Goal: Transaction & Acquisition: Book appointment/travel/reservation

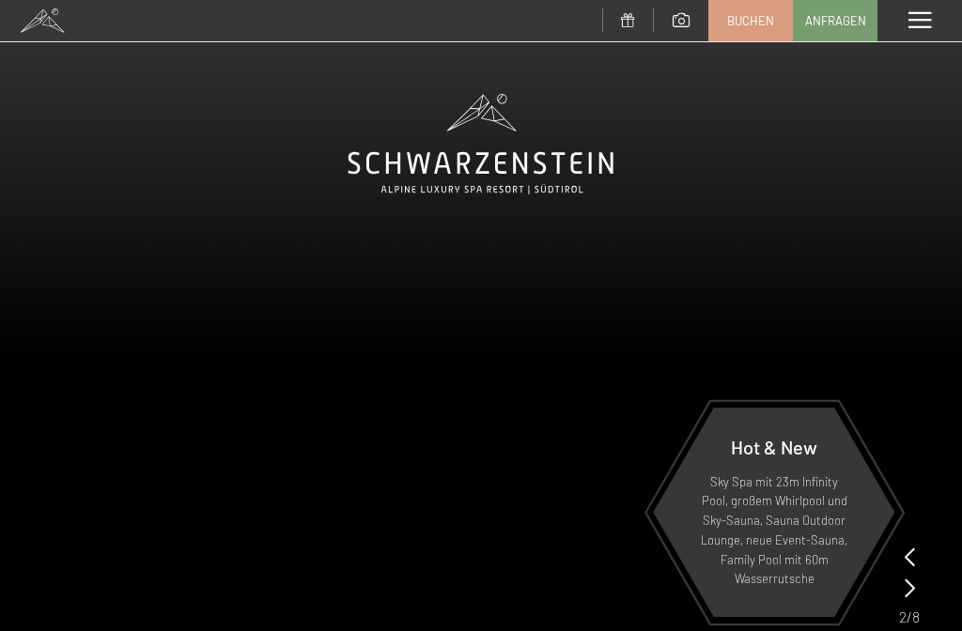
click at [918, 22] on span at bounding box center [919, 20] width 23 height 17
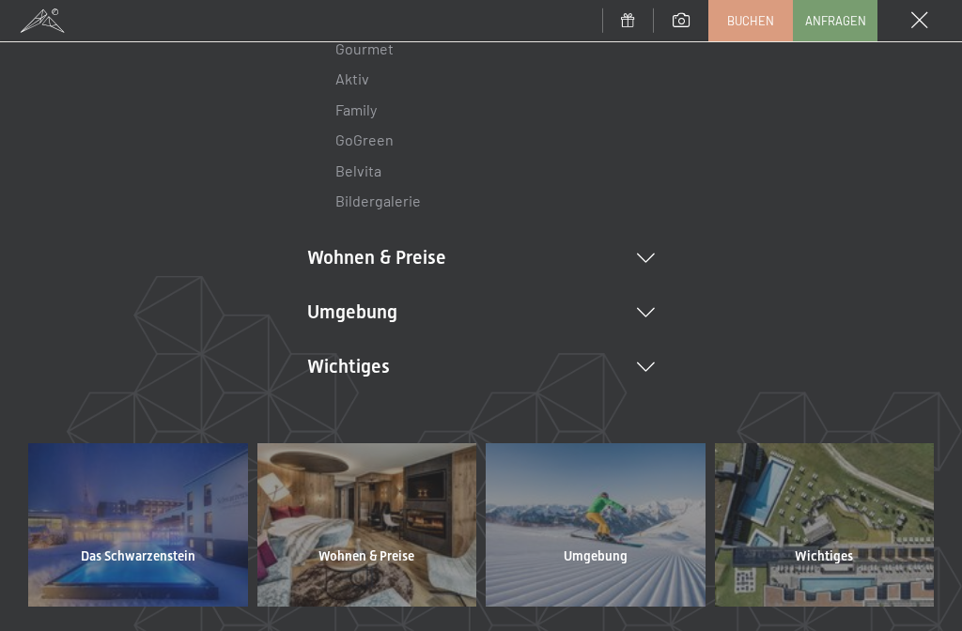
scroll to position [297, 0]
click at [426, 258] on li "Wohnen & Preise Inklusivleistungen Zimmer & Preise Liste Angebote Liste Familie…" at bounding box center [481, 258] width 348 height 26
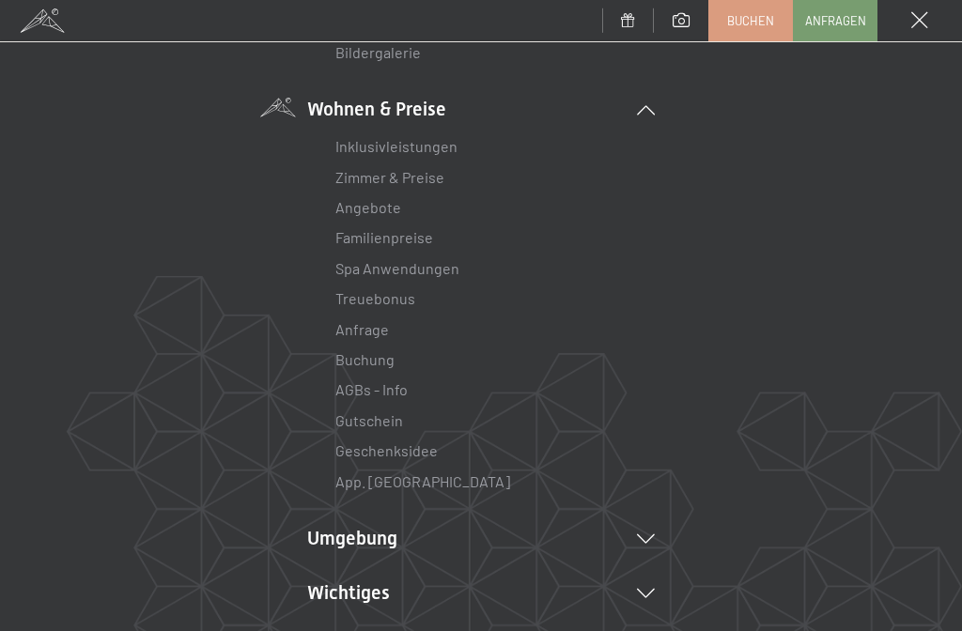
scroll to position [463, 0]
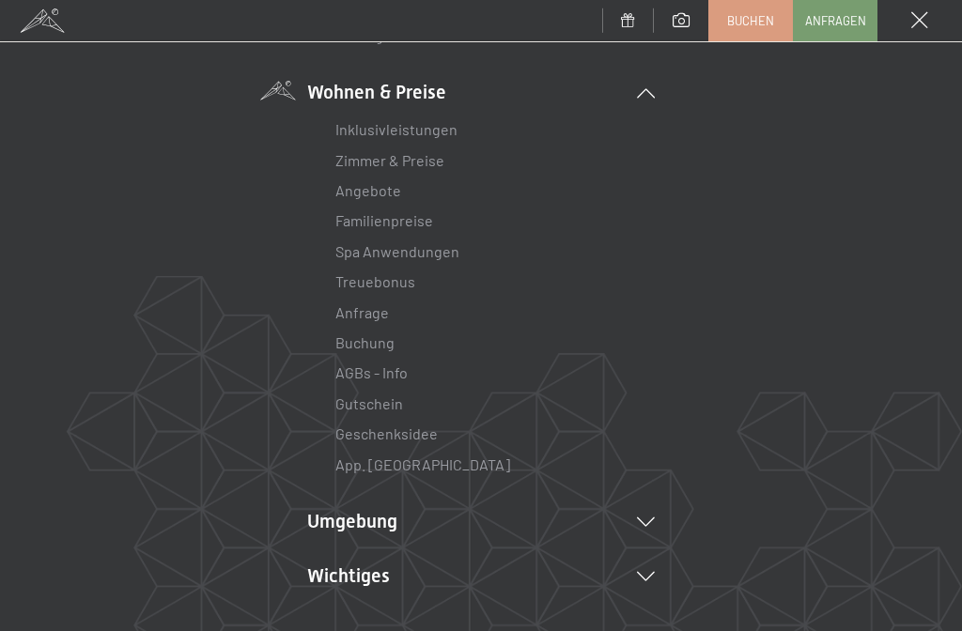
click at [426, 159] on link "Zimmer & Preise" at bounding box center [389, 160] width 109 height 18
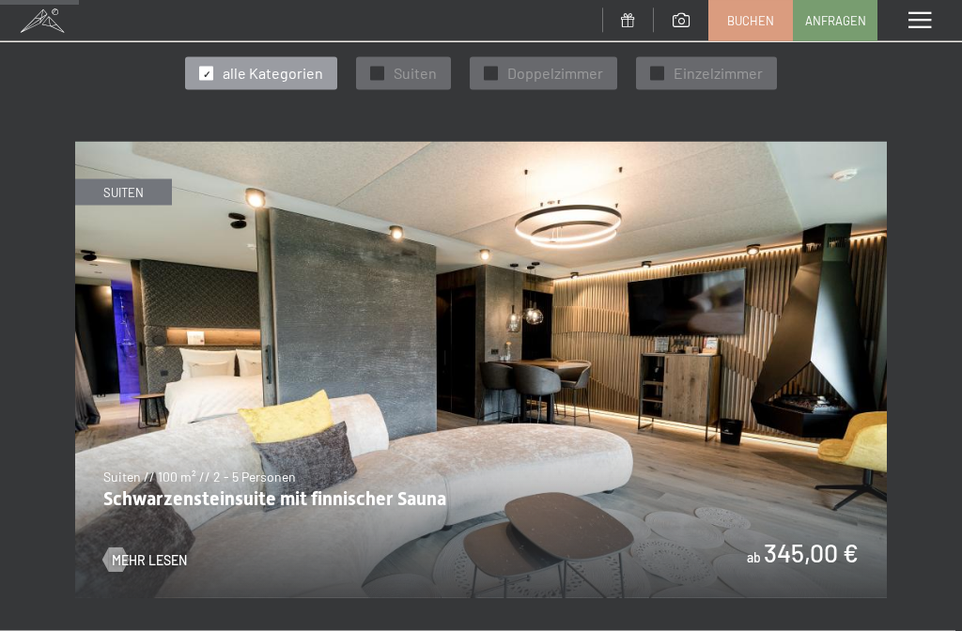
scroll to position [717, 0]
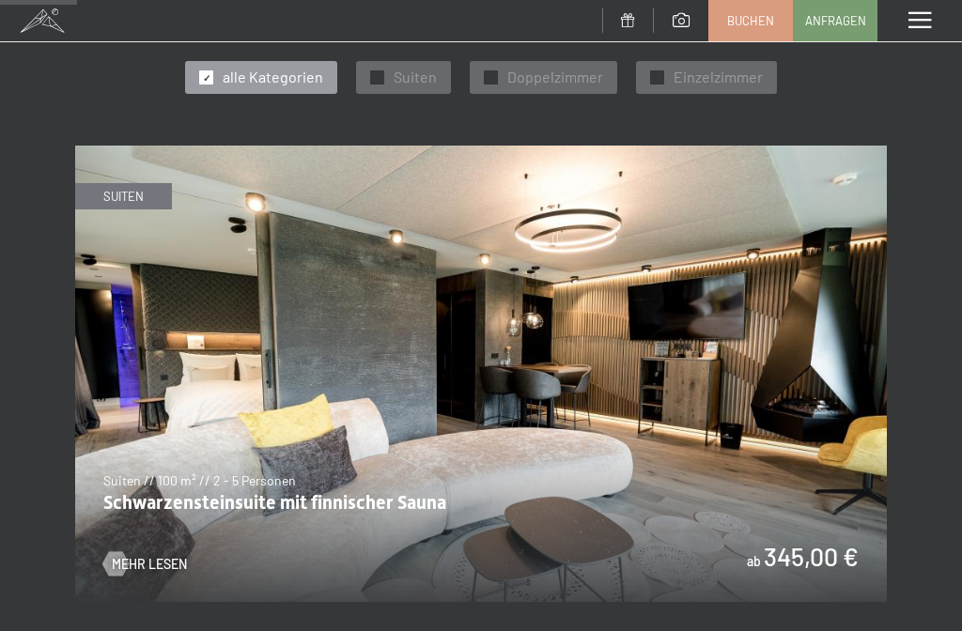
click at [150, 556] on span "Mehr Lesen" at bounding box center [149, 564] width 75 height 19
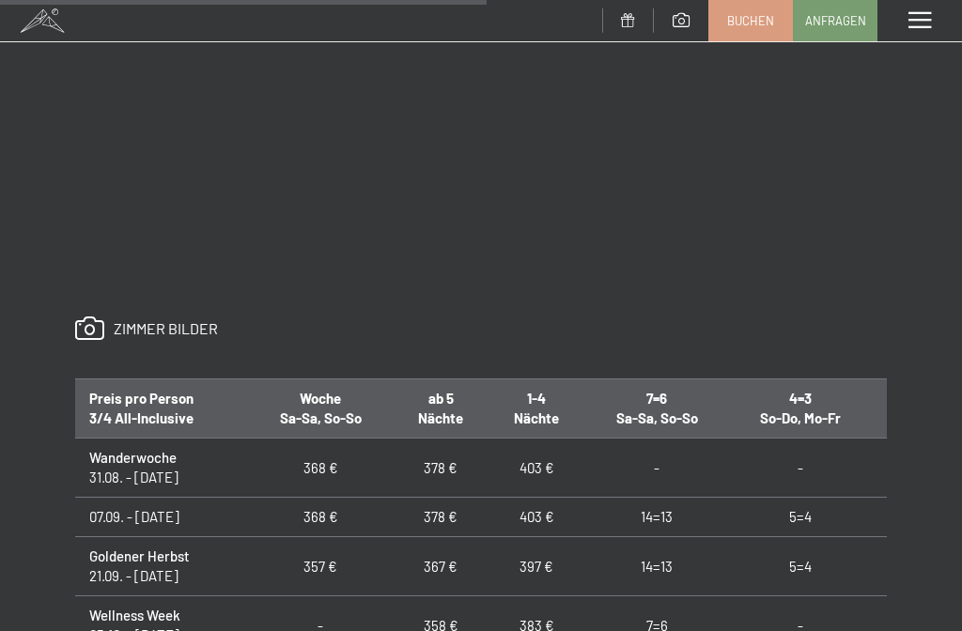
scroll to position [1447, 0]
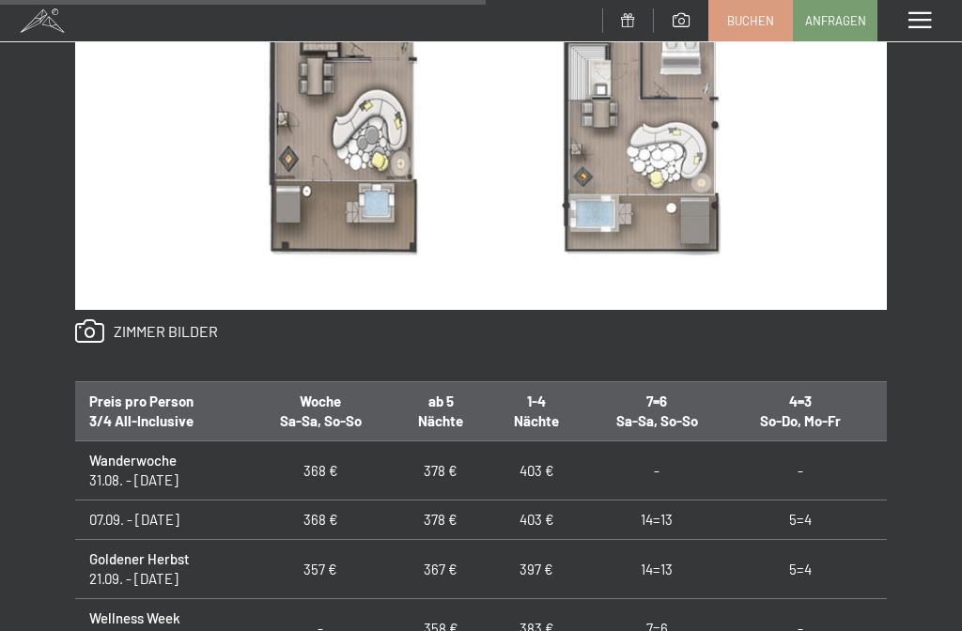
click at [164, 335] on link at bounding box center [146, 331] width 143 height 24
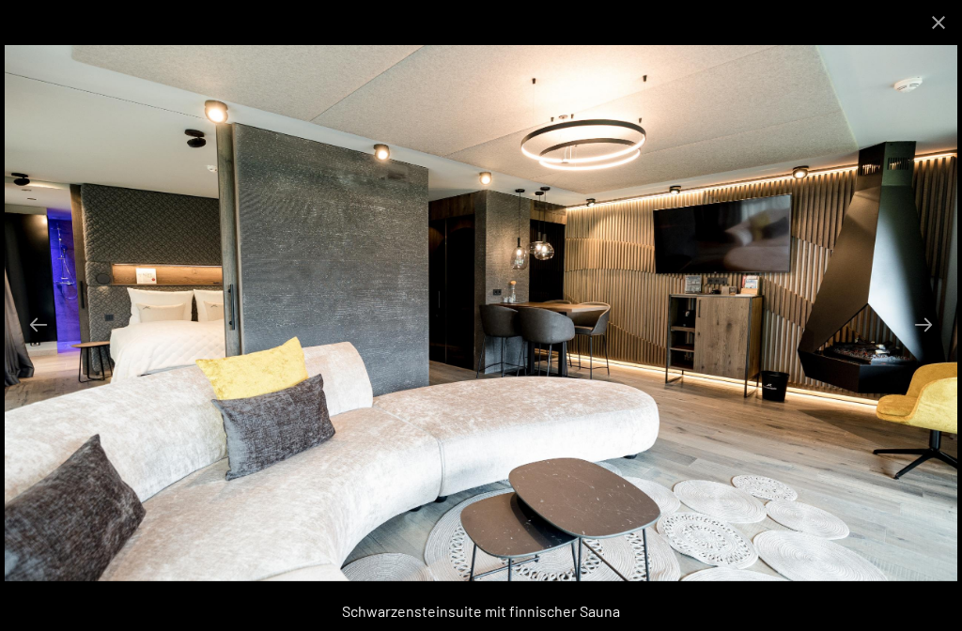
click at [927, 325] on button "Next slide" at bounding box center [923, 324] width 39 height 37
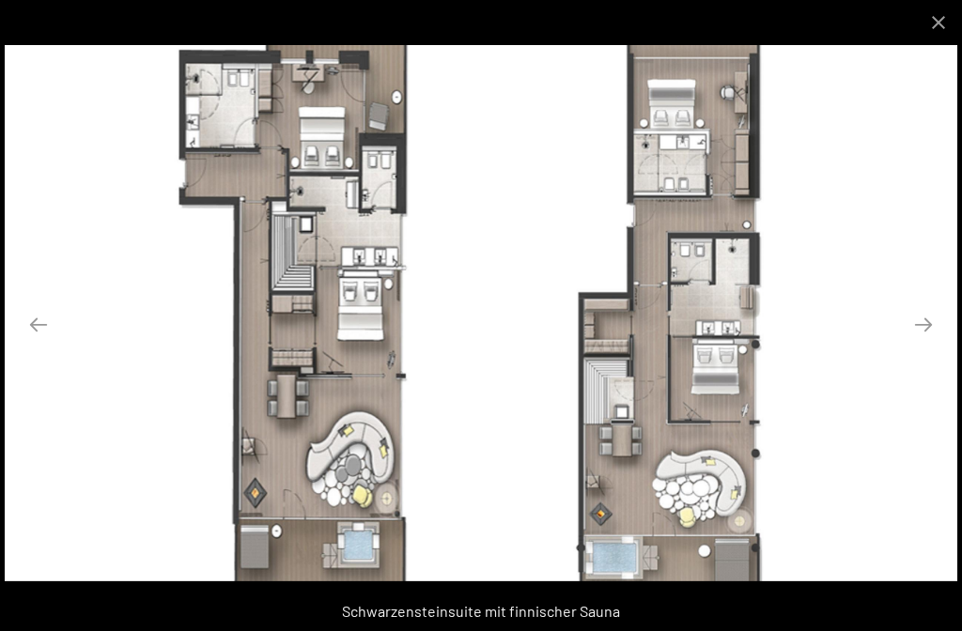
click at [931, 325] on button "Next slide" at bounding box center [923, 324] width 39 height 37
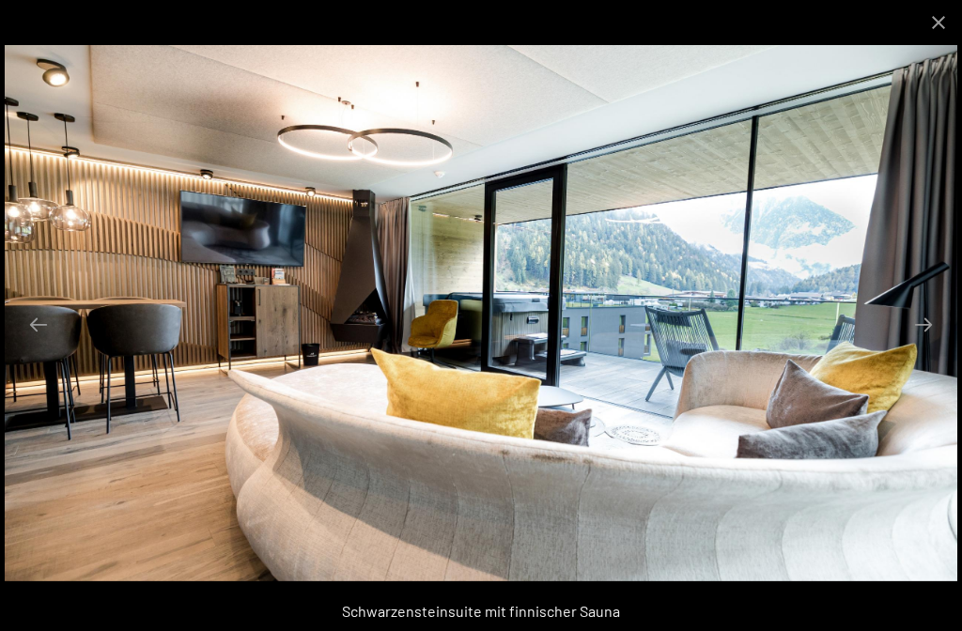
click at [922, 330] on button "Next slide" at bounding box center [923, 324] width 39 height 37
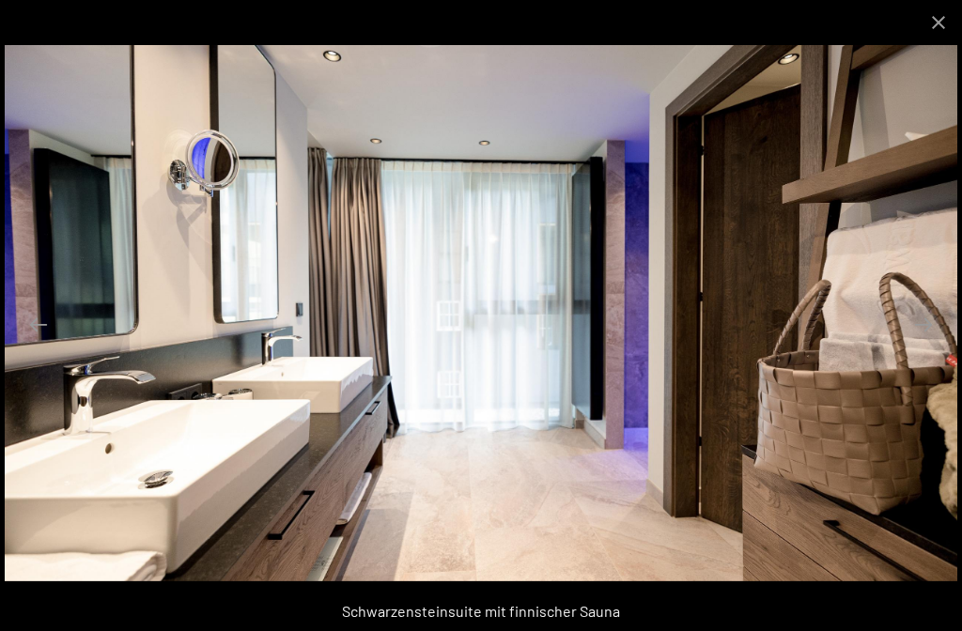
click at [917, 327] on button "Next slide" at bounding box center [923, 324] width 39 height 37
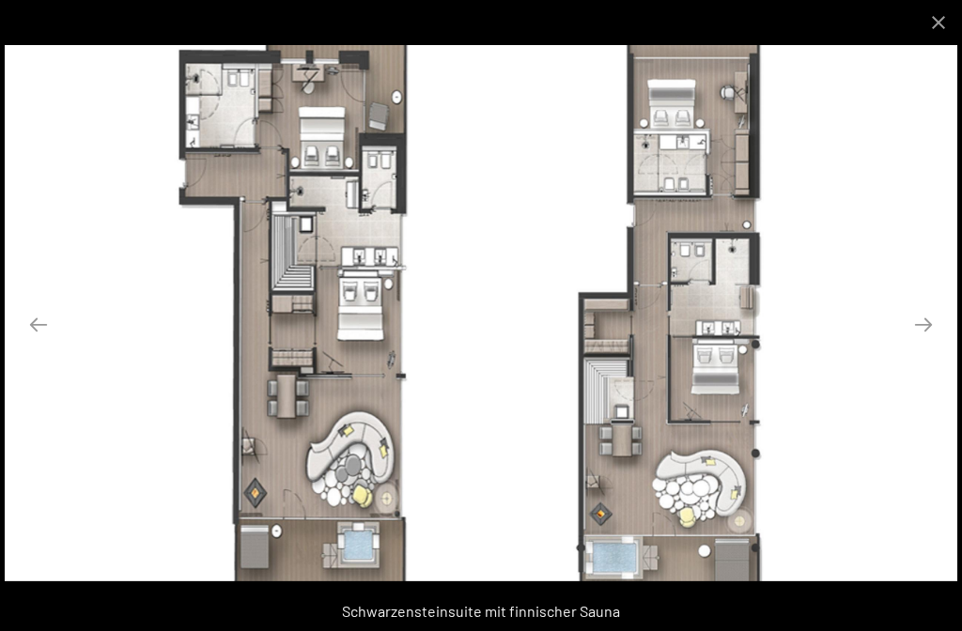
click at [934, 317] on button "Next slide" at bounding box center [923, 324] width 39 height 37
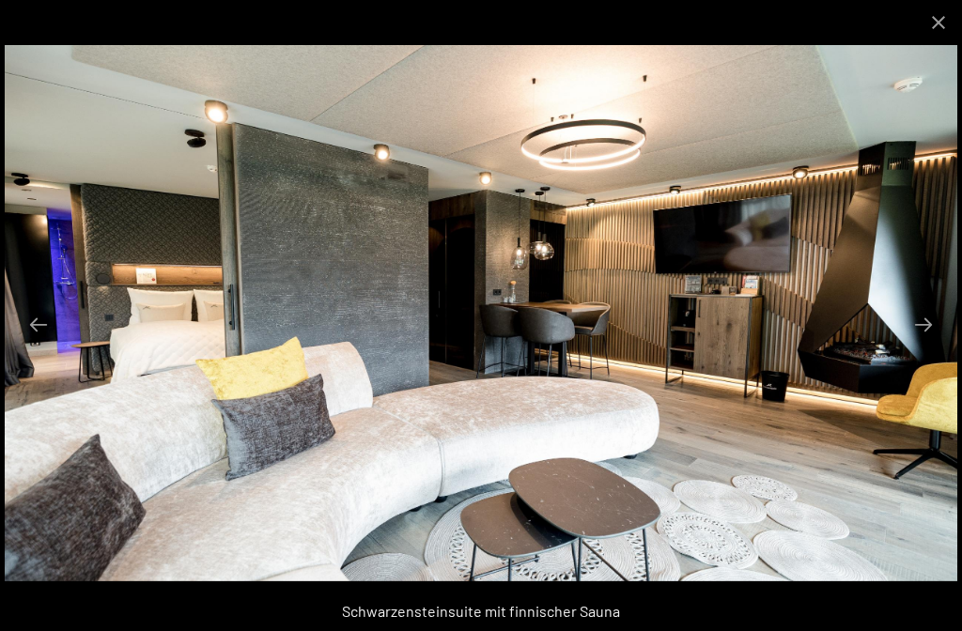
click at [942, 26] on button "Close gallery" at bounding box center [938, 22] width 47 height 44
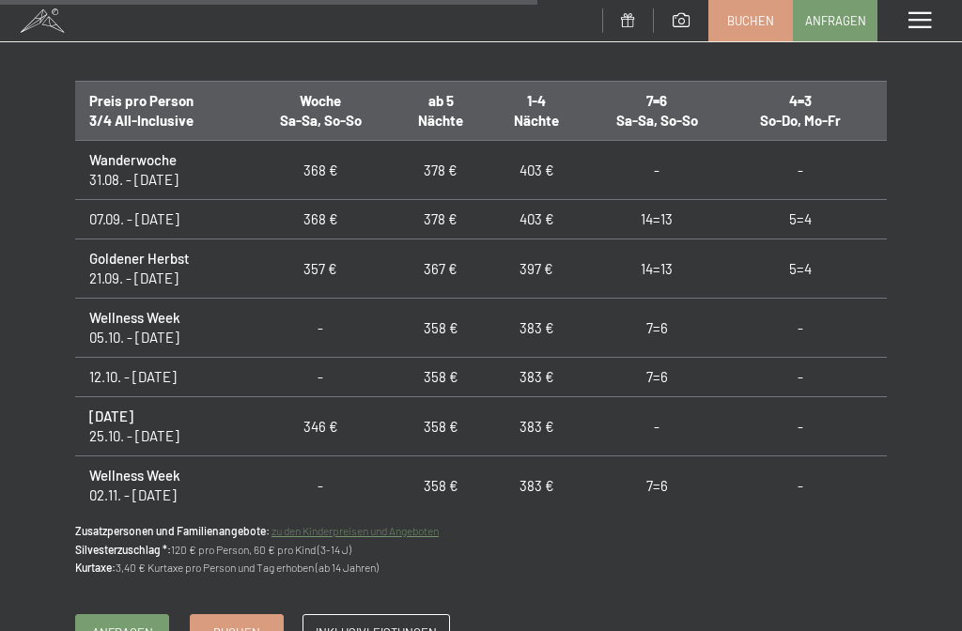
scroll to position [1767, 0]
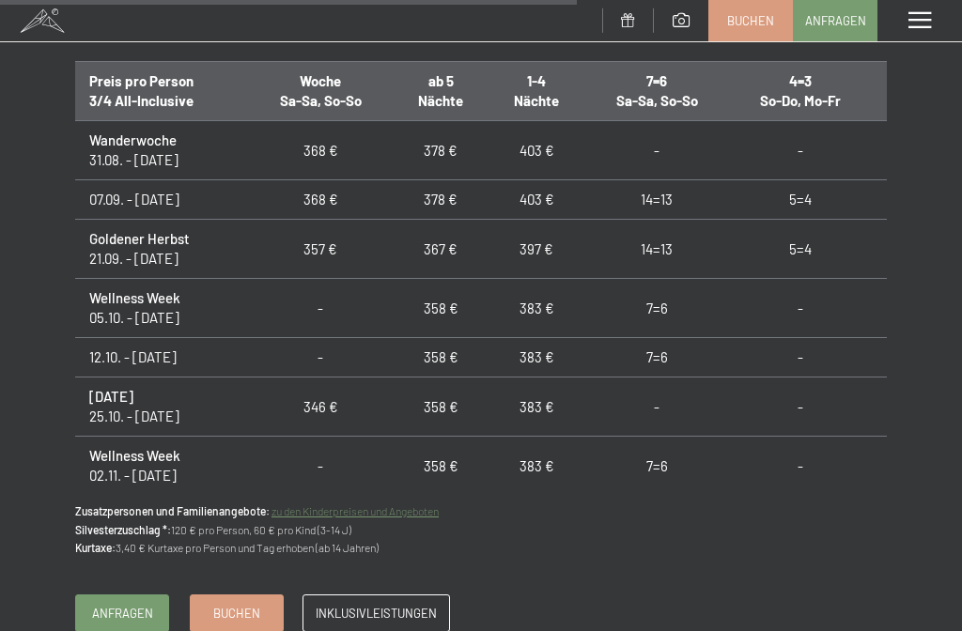
click at [242, 606] on span "Buchen" at bounding box center [236, 613] width 47 height 17
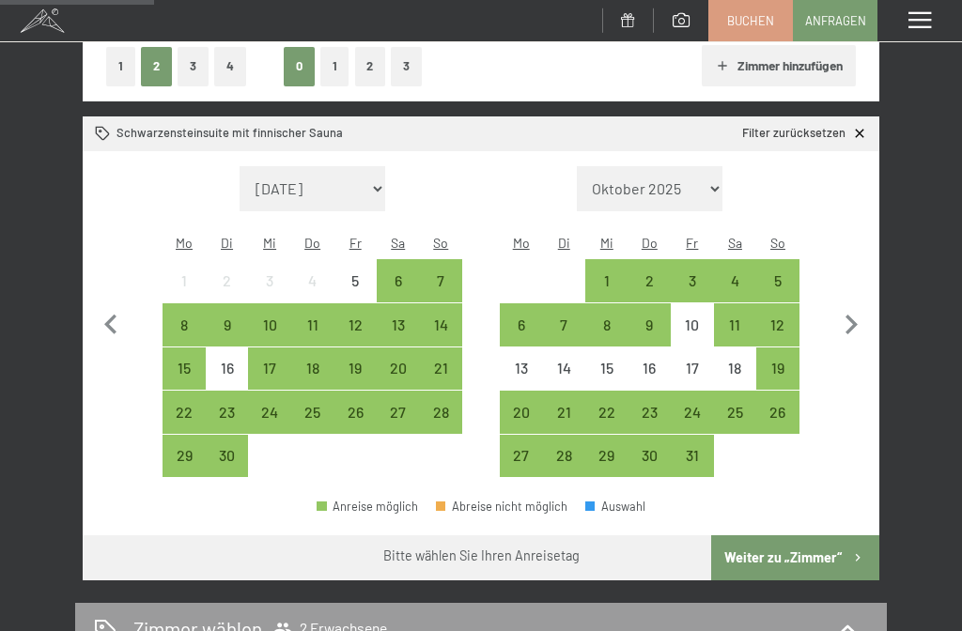
scroll to position [325, 0]
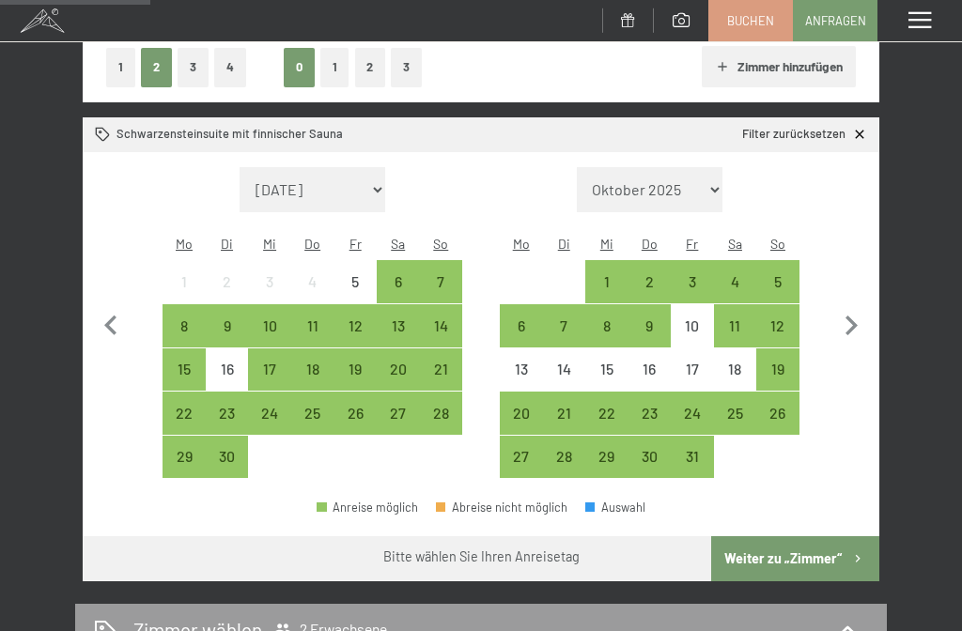
click at [321, 362] on div "18" at bounding box center [312, 381] width 39 height 39
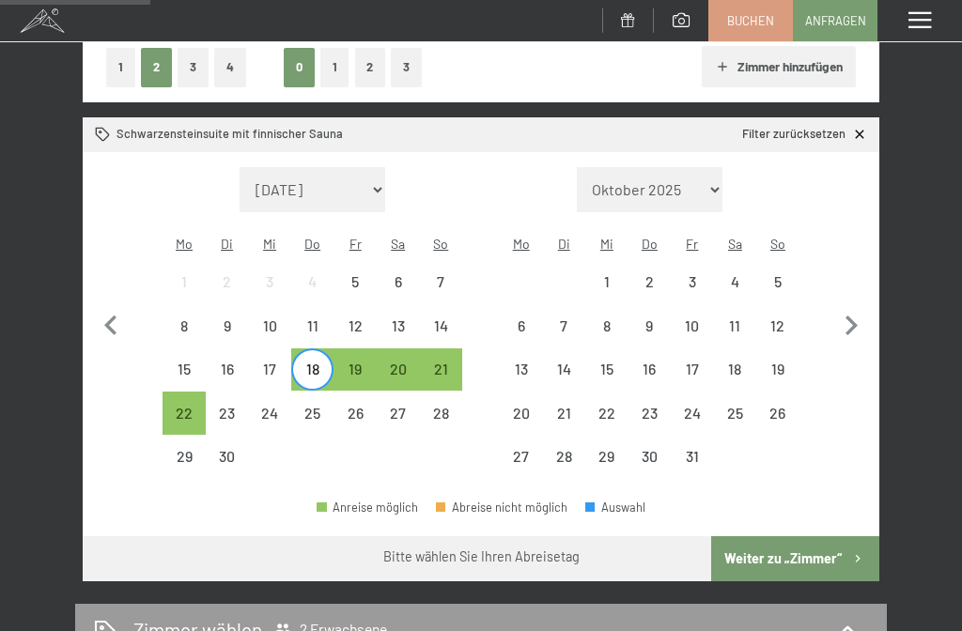
click at [229, 406] on div "23" at bounding box center [227, 425] width 39 height 39
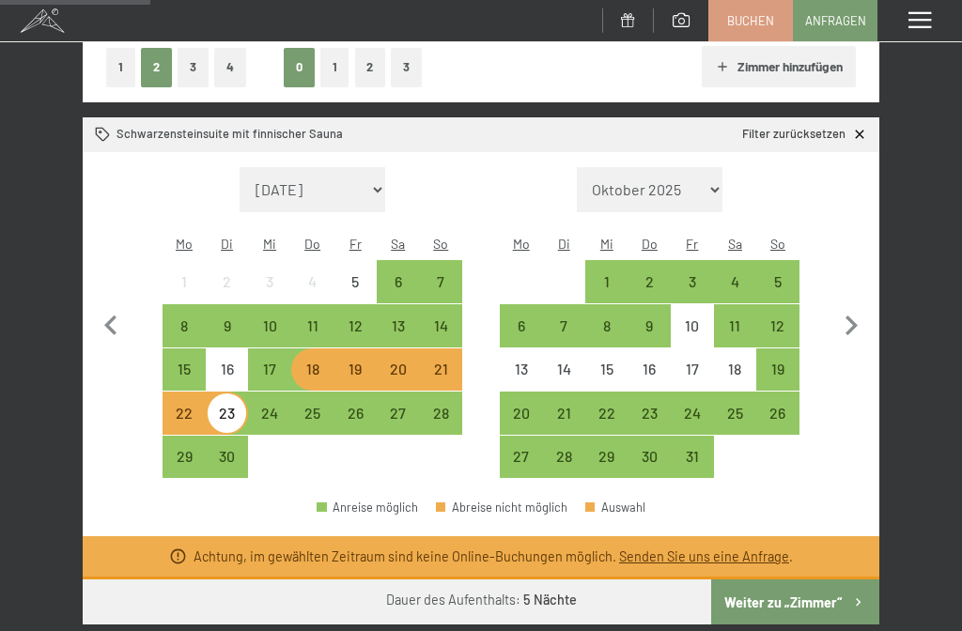
click at [318, 362] on div "18" at bounding box center [312, 381] width 39 height 39
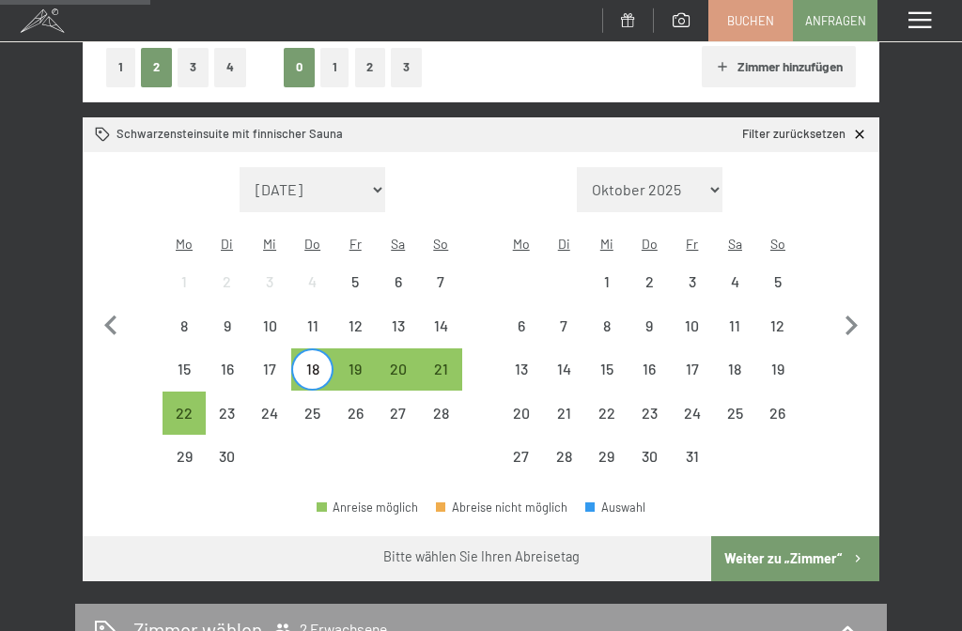
click at [273, 362] on div "17" at bounding box center [269, 381] width 39 height 39
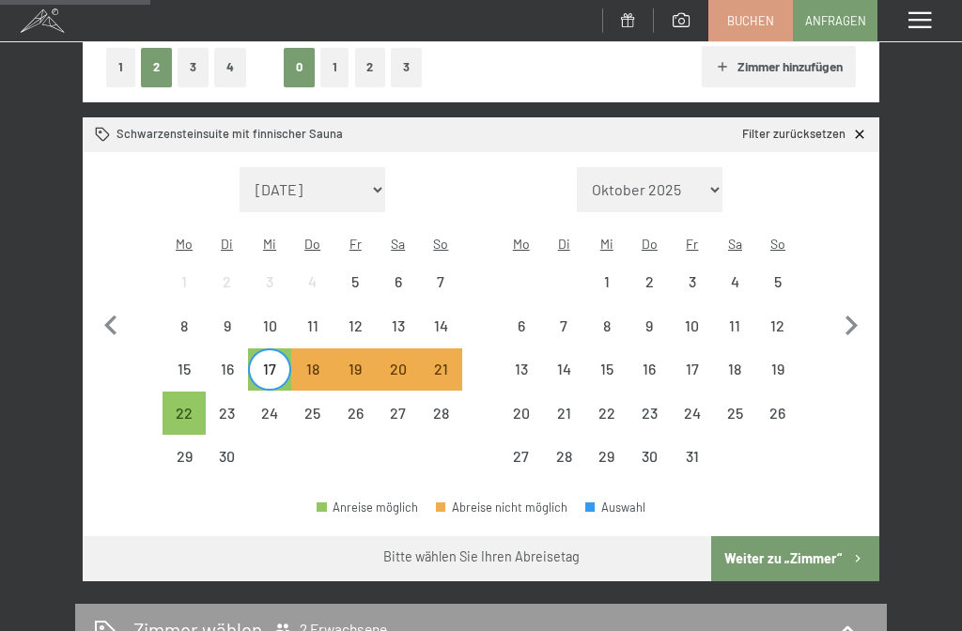
click at [189, 406] on div "22" at bounding box center [183, 425] width 39 height 39
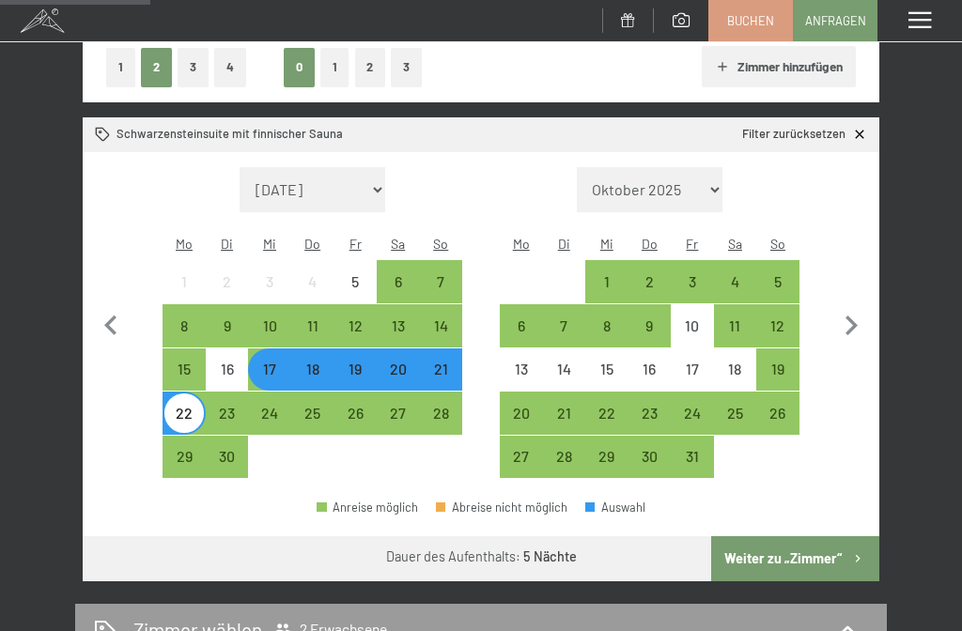
click at [319, 362] on div "18" at bounding box center [312, 381] width 39 height 39
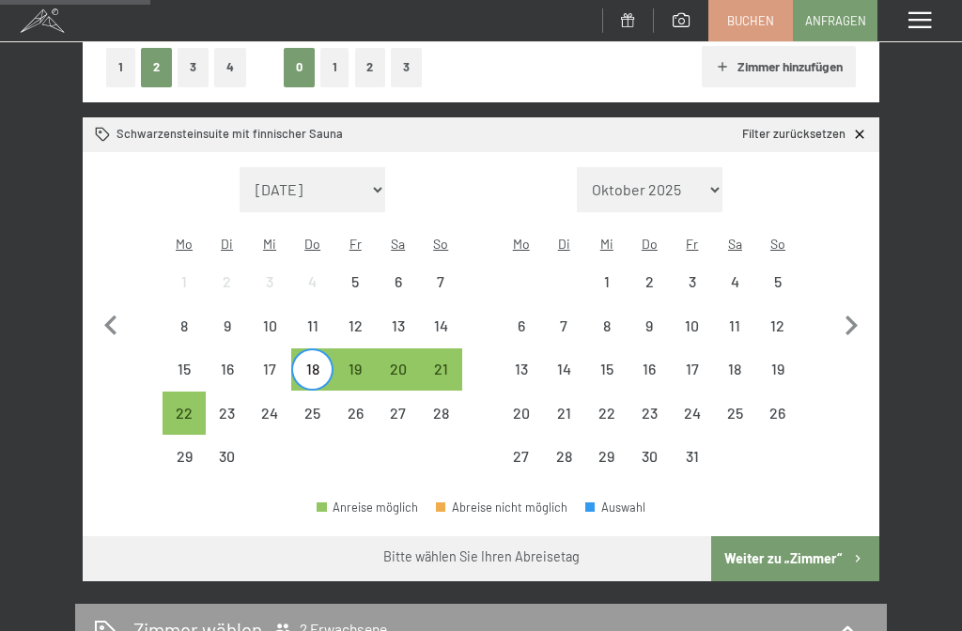
click at [266, 406] on div "24" at bounding box center [269, 425] width 39 height 39
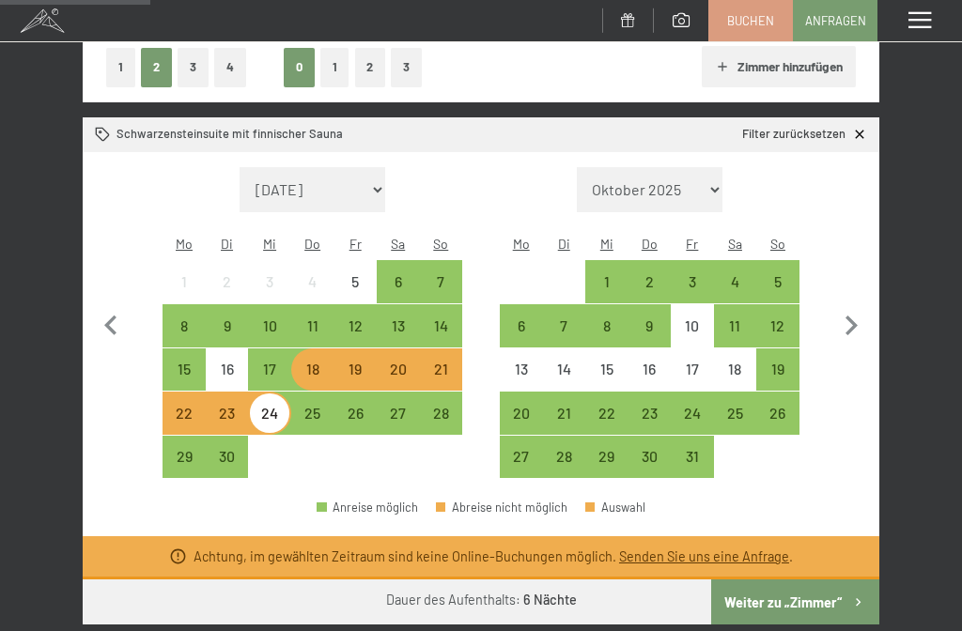
click at [400, 362] on div "20" at bounding box center [398, 381] width 39 height 39
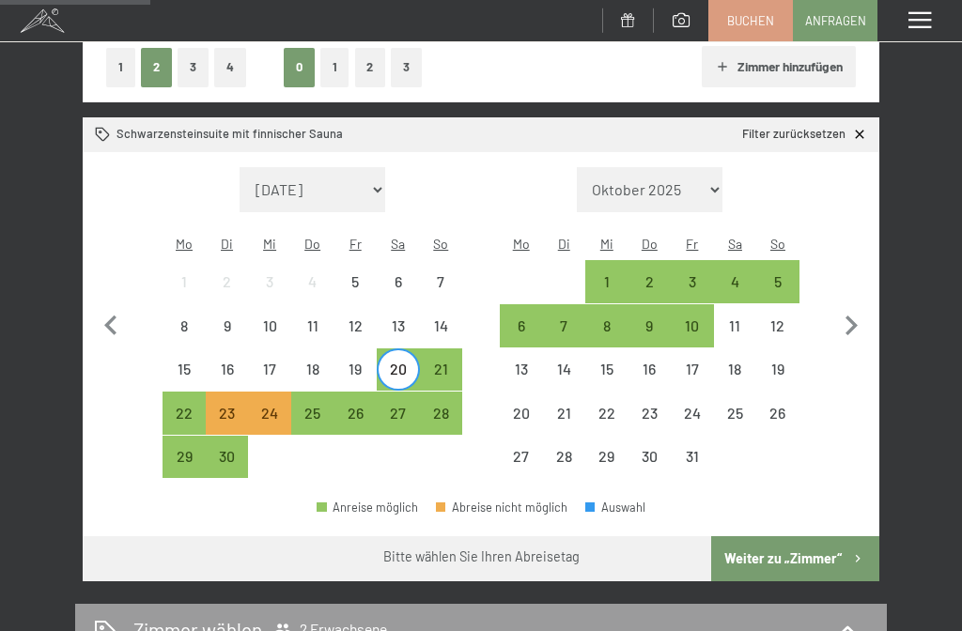
click at [354, 406] on div "26" at bounding box center [354, 425] width 39 height 39
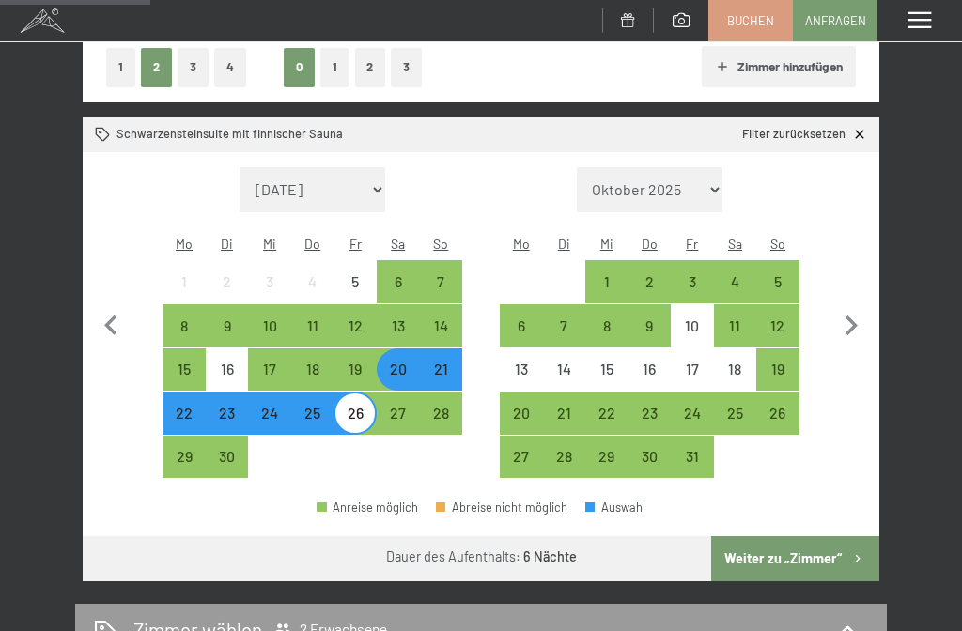
click at [356, 362] on div "19" at bounding box center [354, 381] width 39 height 39
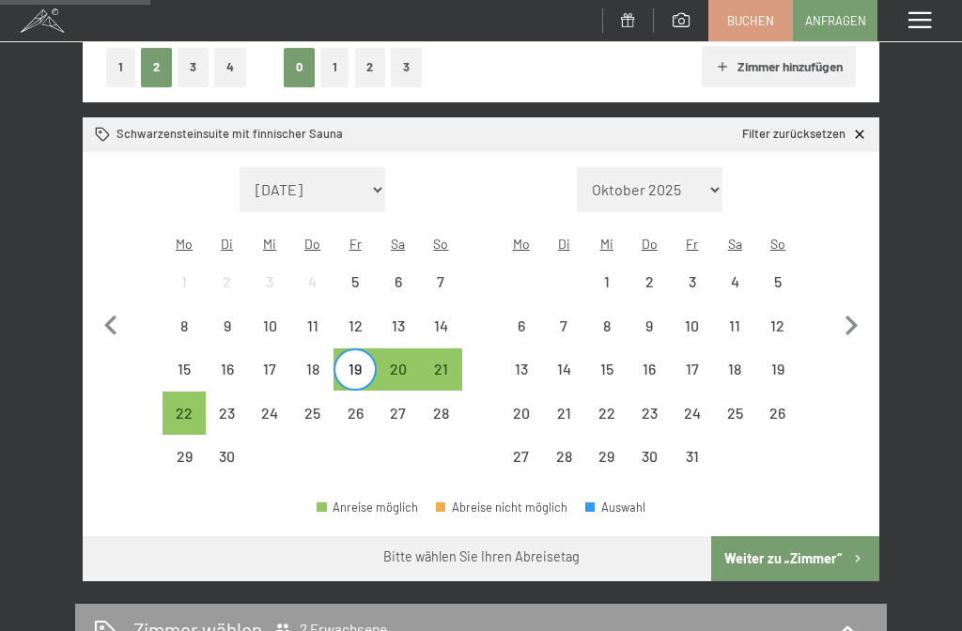
click at [273, 406] on div "24" at bounding box center [269, 425] width 39 height 39
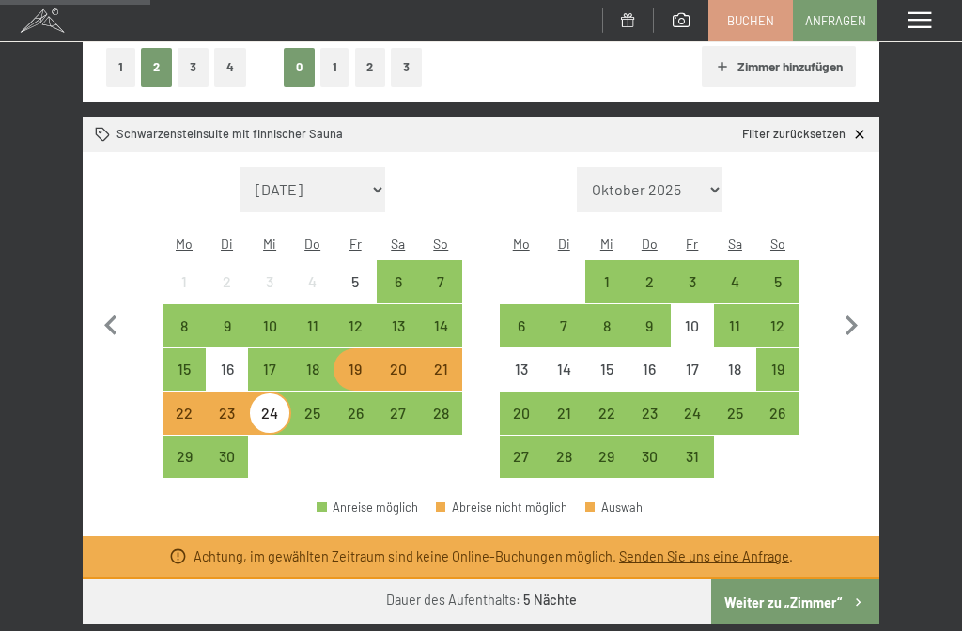
click at [400, 362] on div "20" at bounding box center [398, 381] width 39 height 39
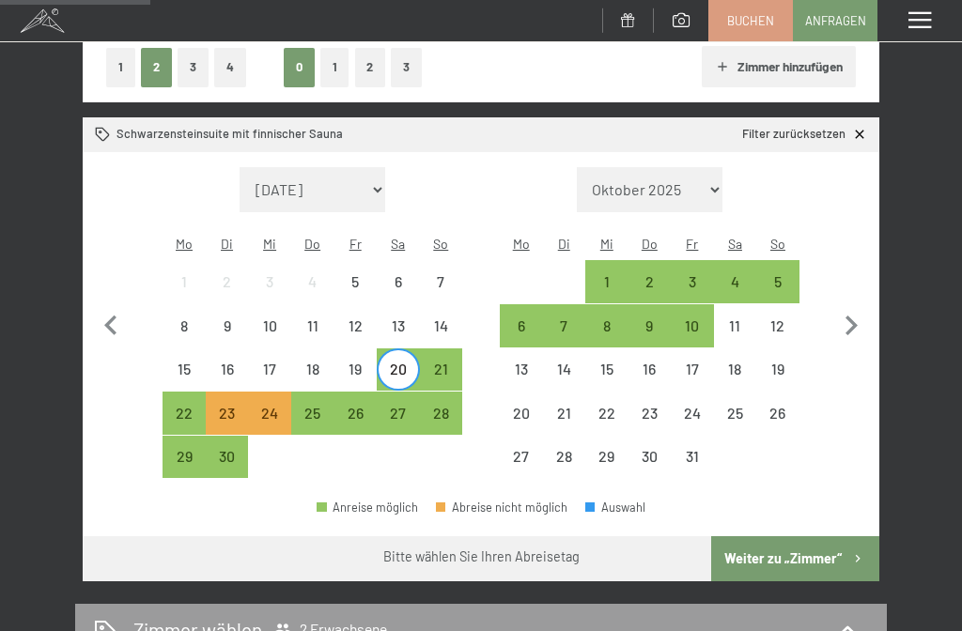
click at [313, 406] on div "25" at bounding box center [312, 425] width 39 height 39
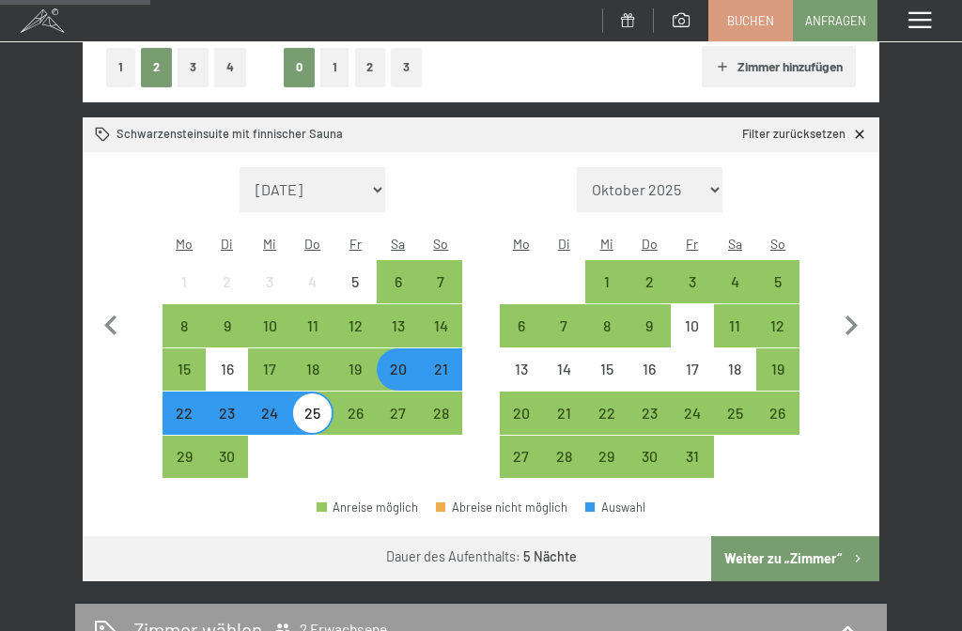
click at [318, 362] on div "18" at bounding box center [312, 381] width 39 height 39
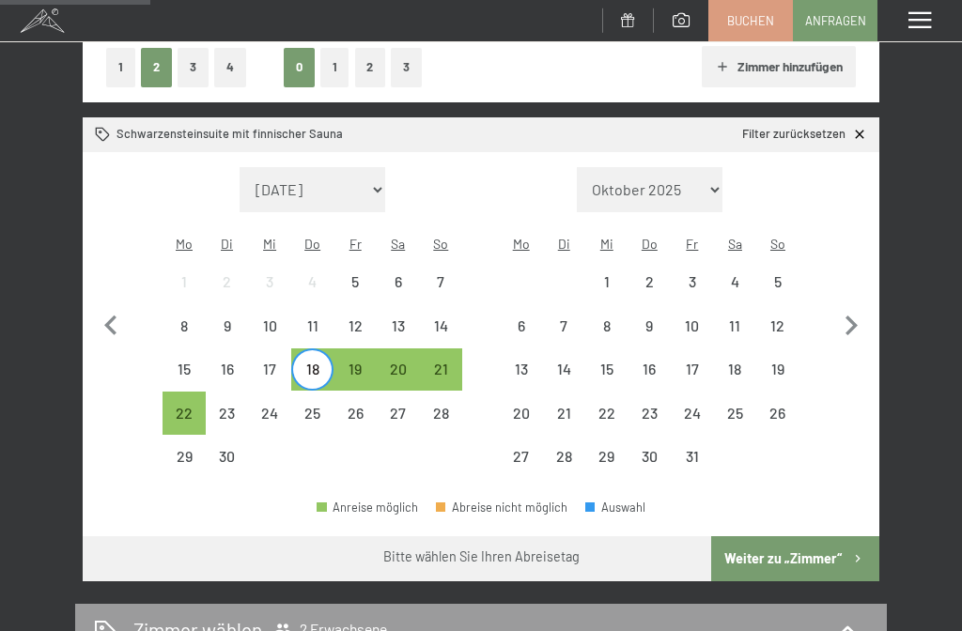
click at [363, 406] on div "26" at bounding box center [354, 425] width 39 height 39
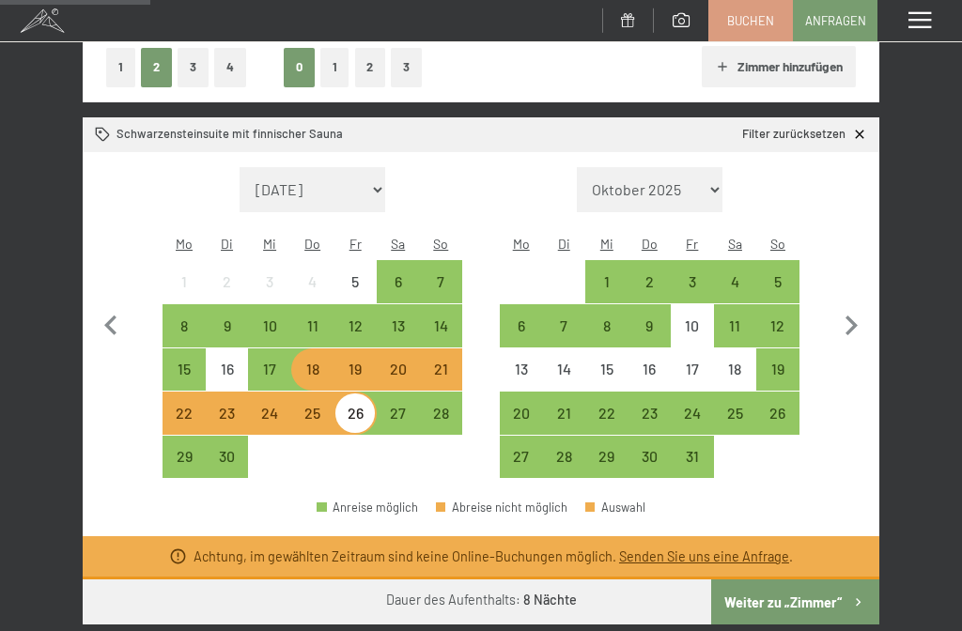
click at [364, 362] on div "19" at bounding box center [354, 381] width 39 height 39
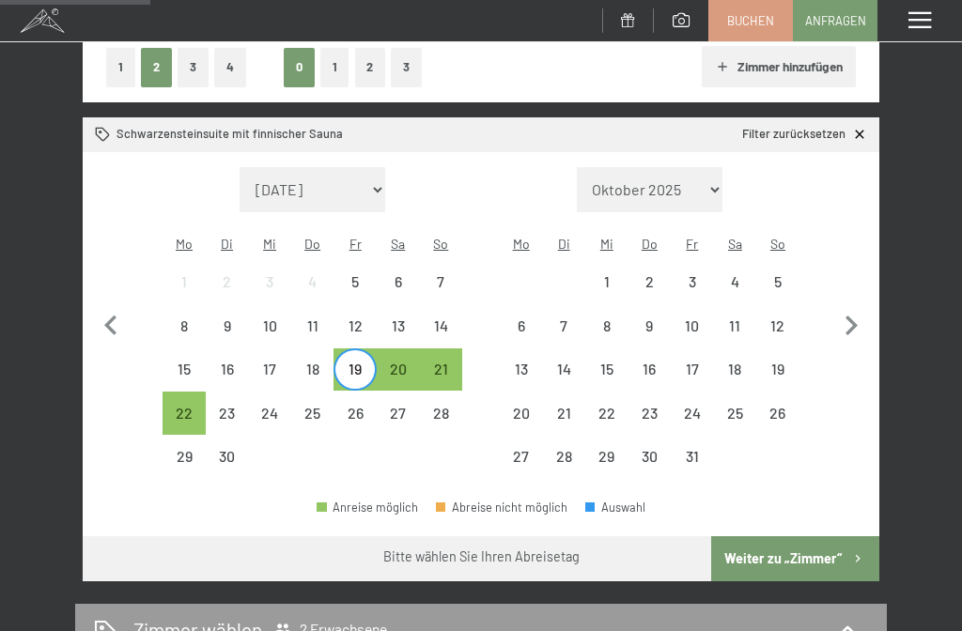
click at [321, 406] on div "25" at bounding box center [312, 425] width 39 height 39
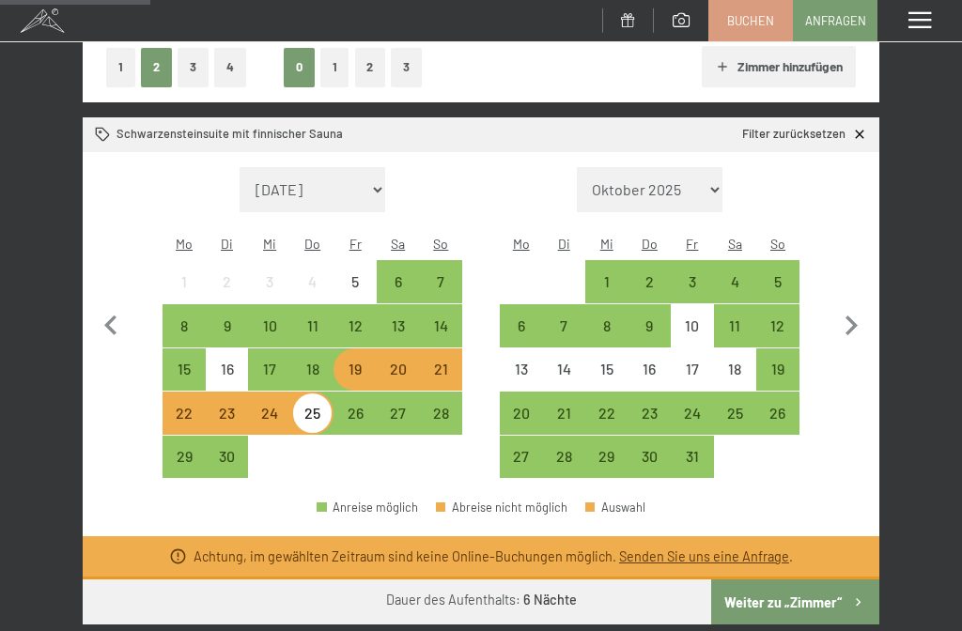
click at [403, 362] on div "20" at bounding box center [398, 381] width 39 height 39
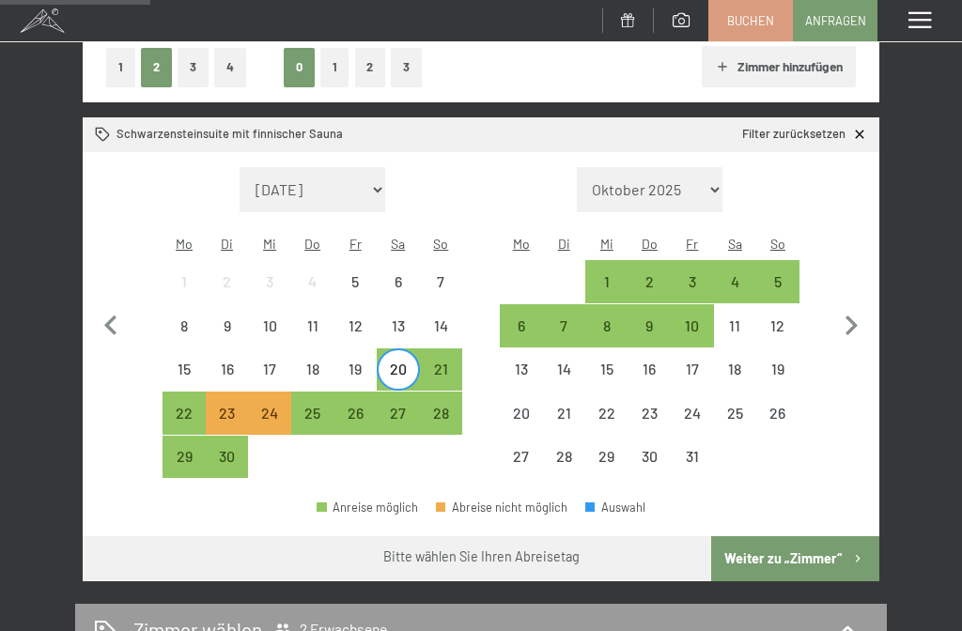
click at [356, 406] on div "26" at bounding box center [354, 425] width 39 height 39
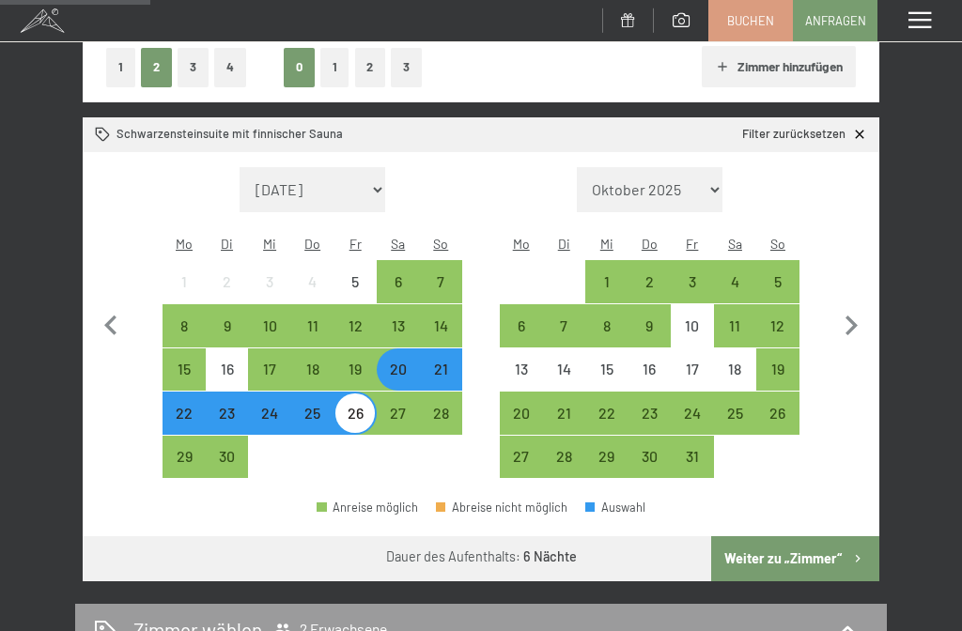
click at [398, 362] on div "20" at bounding box center [398, 381] width 39 height 39
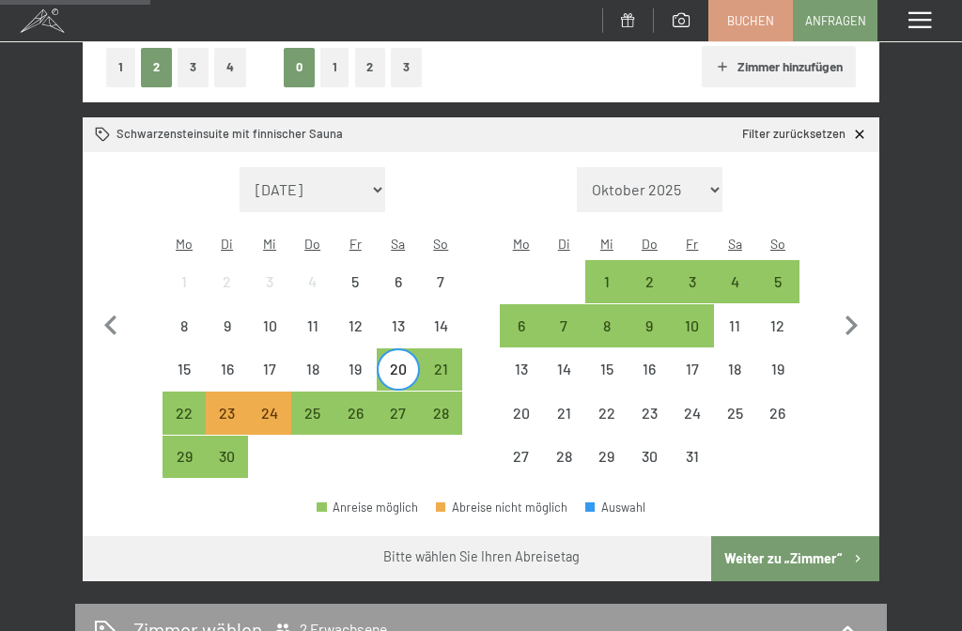
click at [317, 406] on div "25" at bounding box center [312, 425] width 39 height 39
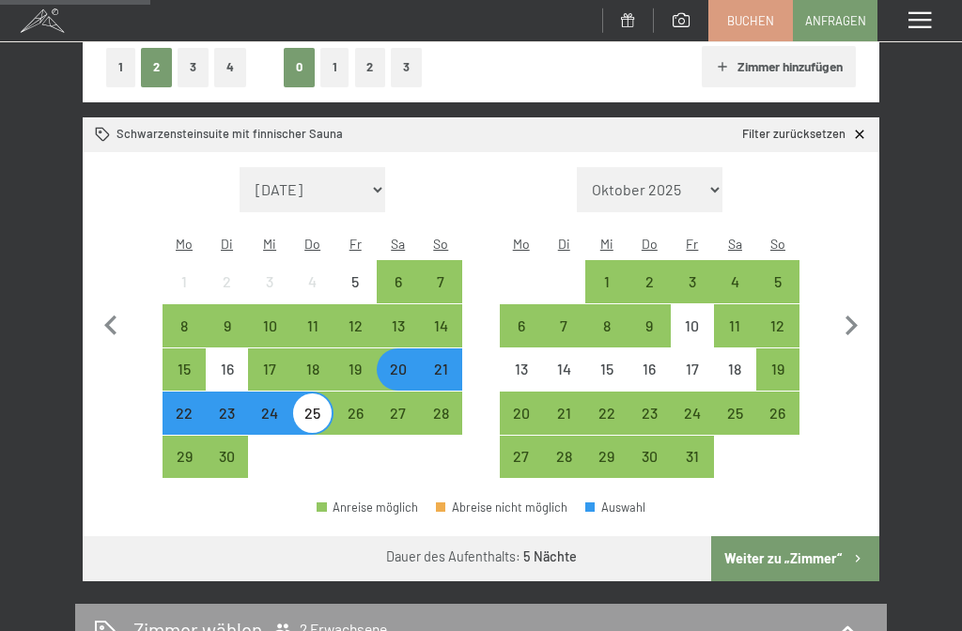
click at [795, 549] on button "Weiter zu „Zimmer“" at bounding box center [795, 558] width 168 height 45
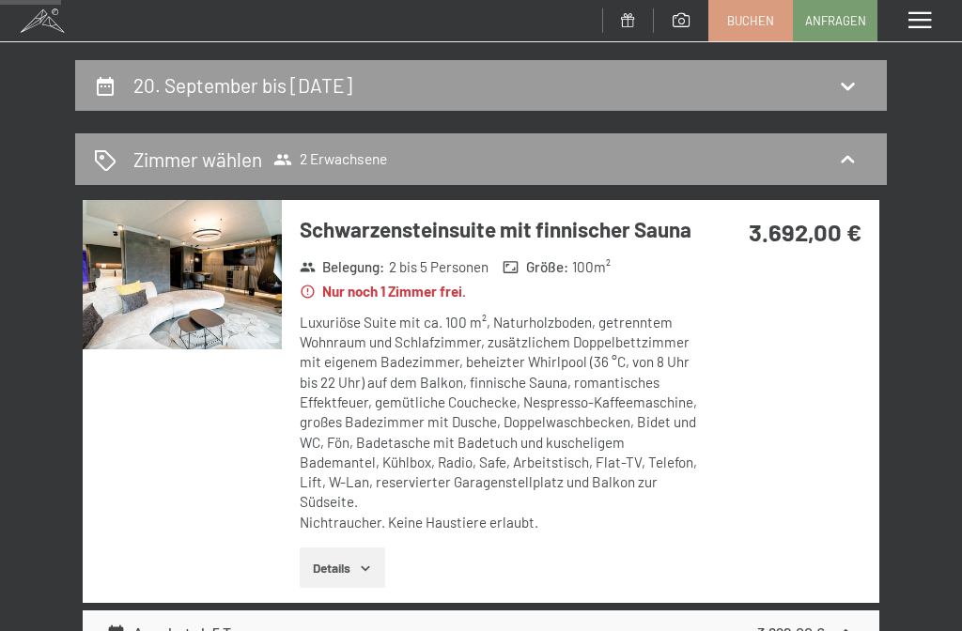
scroll to position [0, 0]
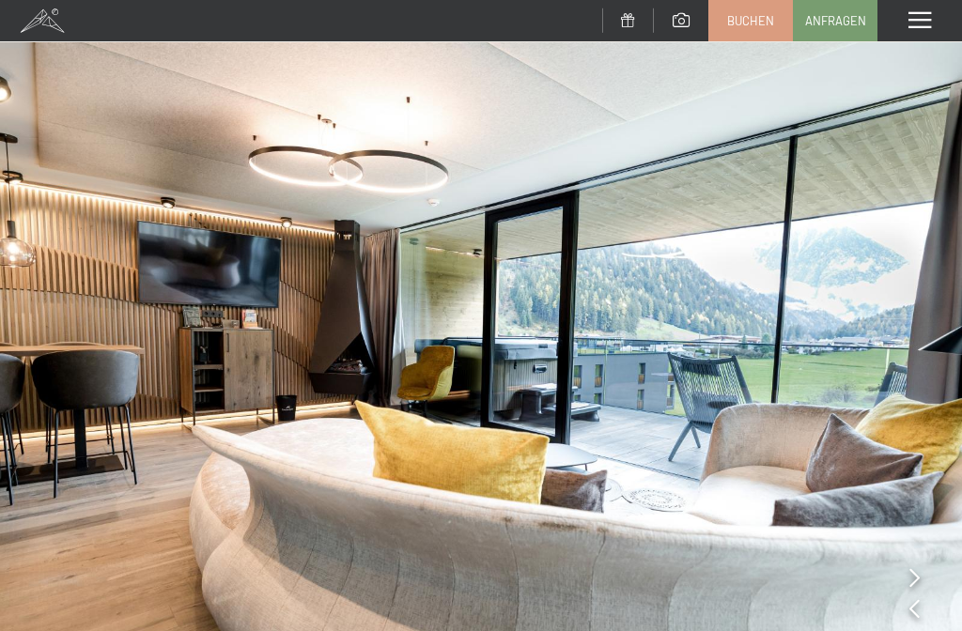
click at [749, 22] on span "Buchen" at bounding box center [750, 20] width 47 height 17
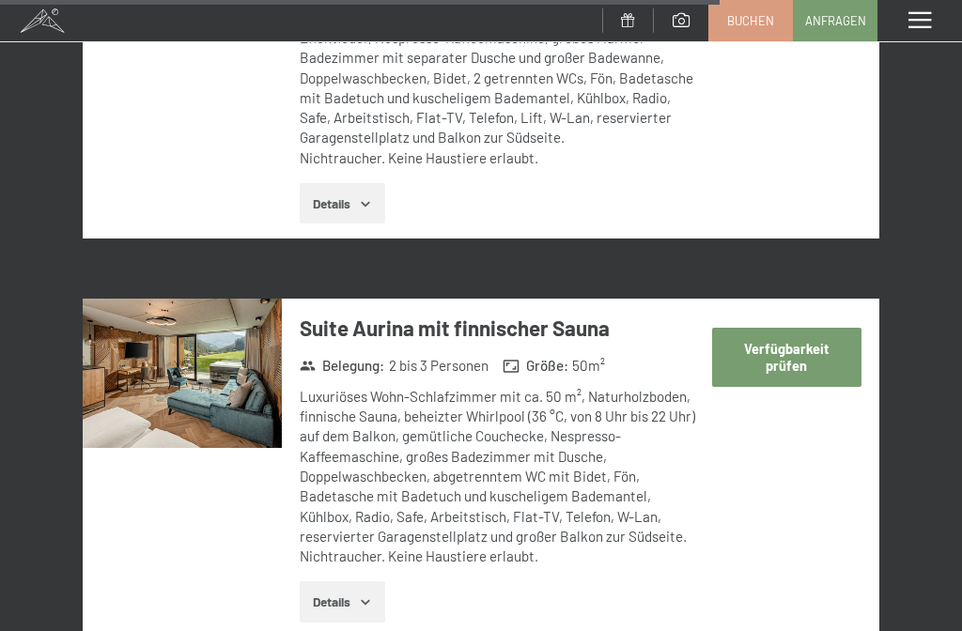
scroll to position [5059, 0]
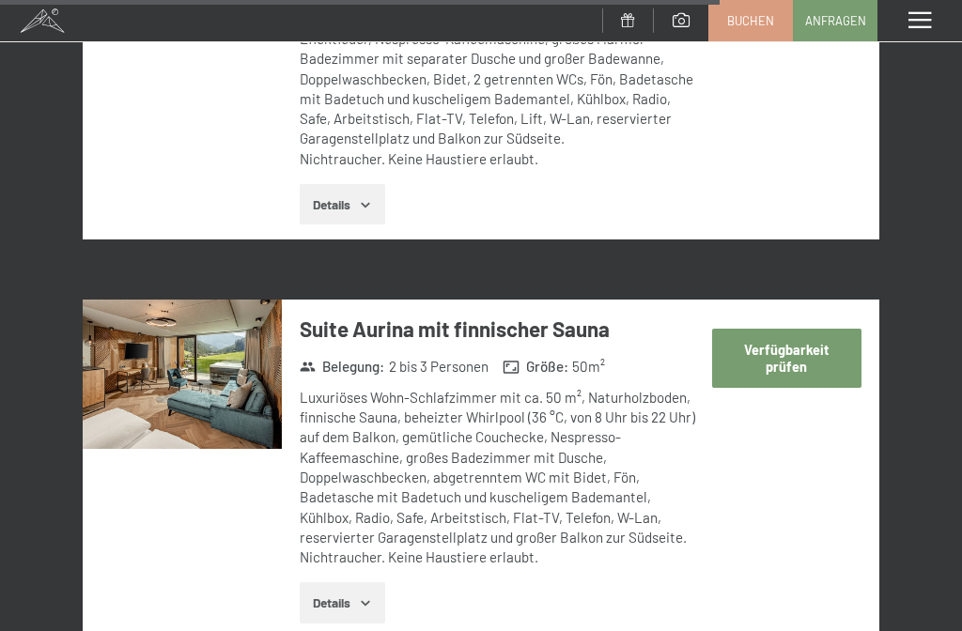
click at [339, 582] on button "Details" at bounding box center [342, 602] width 85 height 41
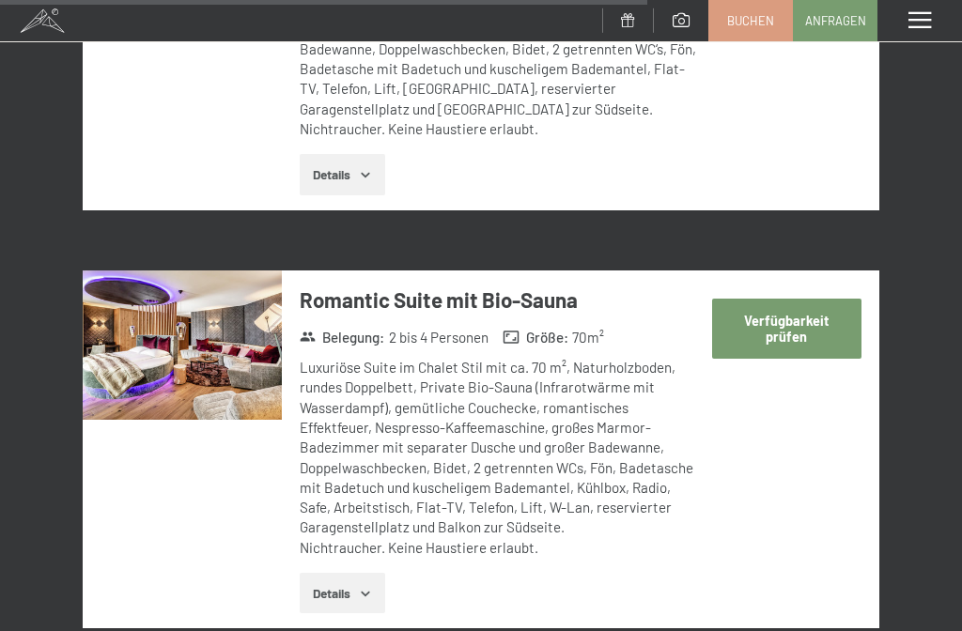
scroll to position [4669, 0]
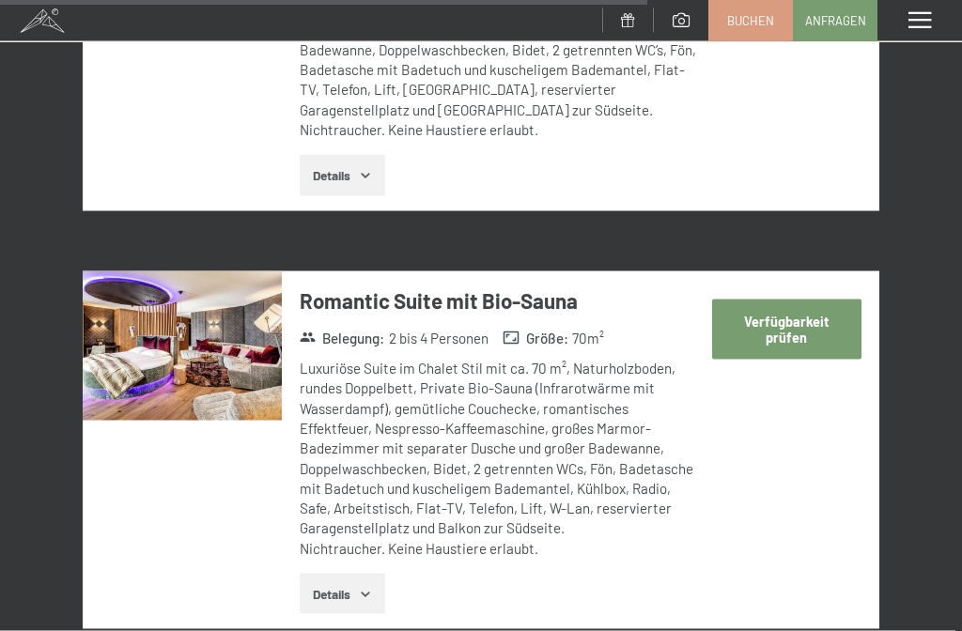
click at [363, 587] on icon "button" at bounding box center [365, 594] width 15 height 15
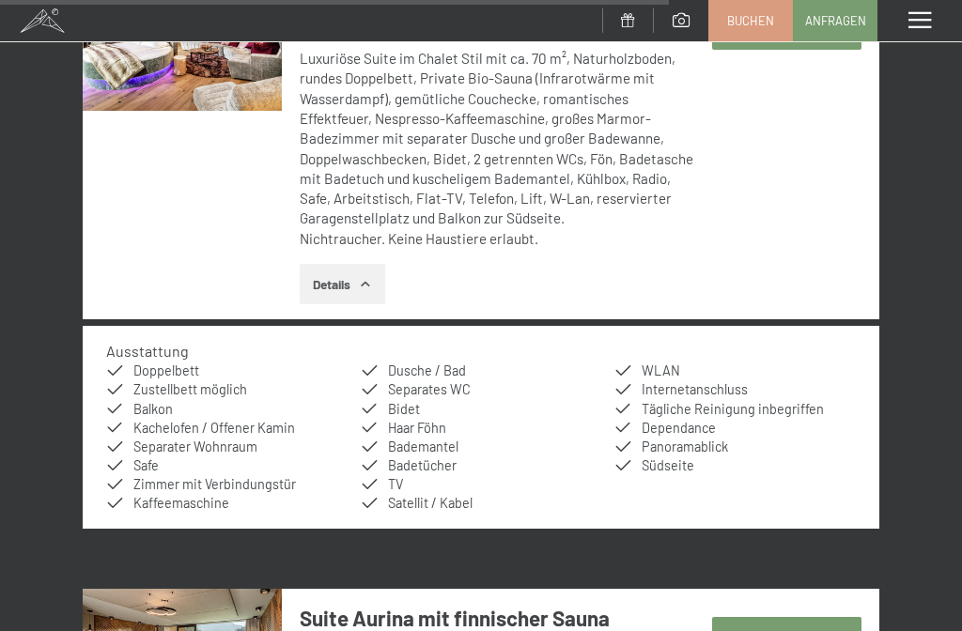
scroll to position [4978, 0]
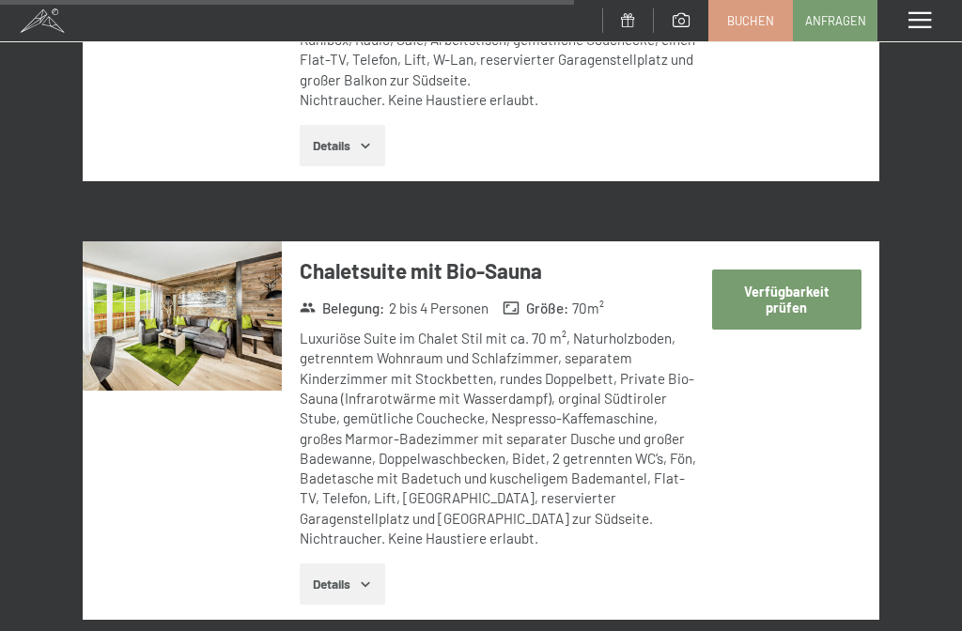
scroll to position [4259, 0]
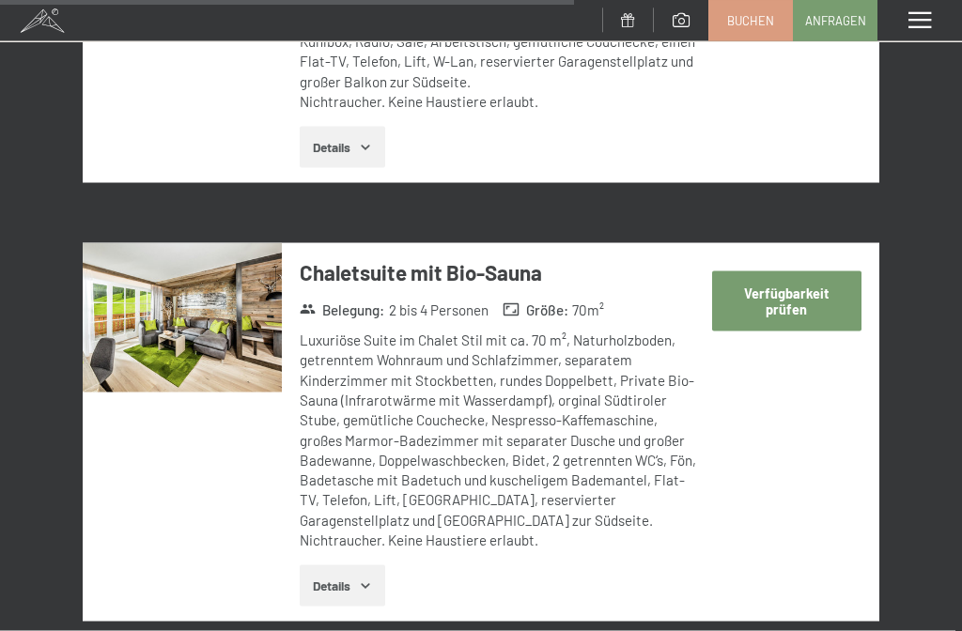
click at [349, 565] on button "Details" at bounding box center [342, 585] width 85 height 41
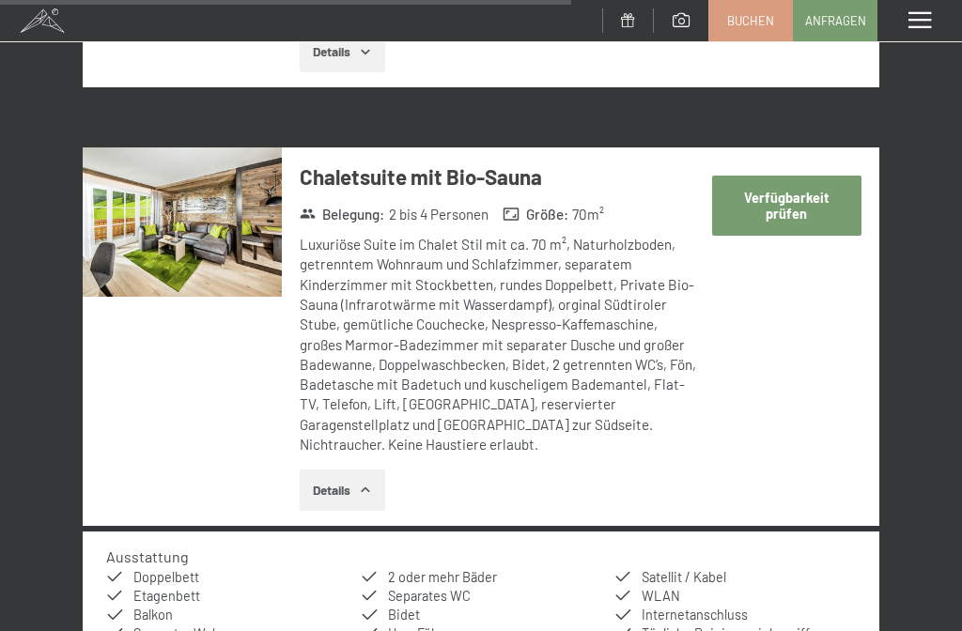
scroll to position [4351, 0]
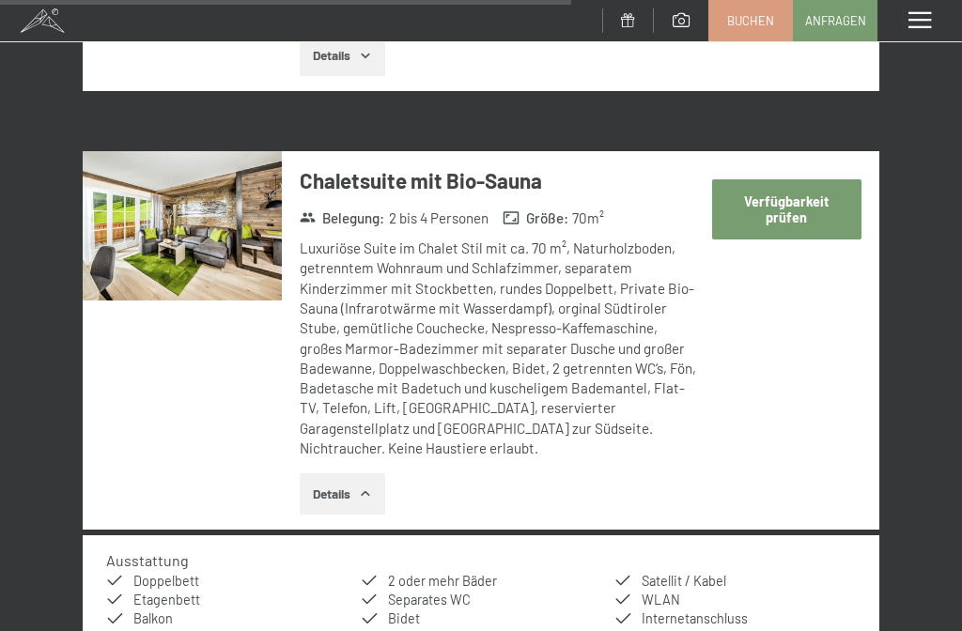
click at [806, 179] on button "Verfügbarkeit prüfen" at bounding box center [786, 208] width 149 height 59
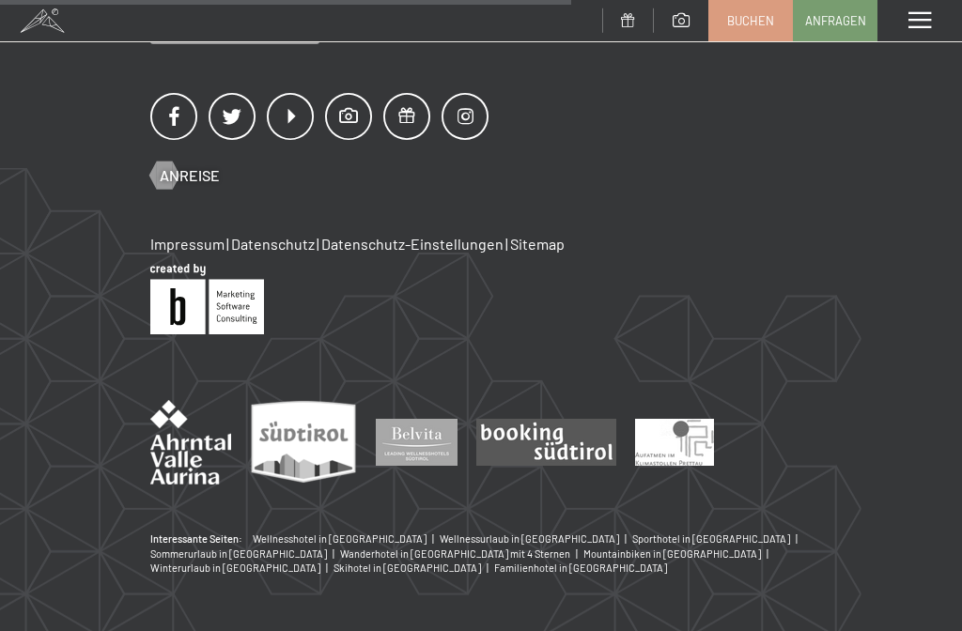
scroll to position [220, 0]
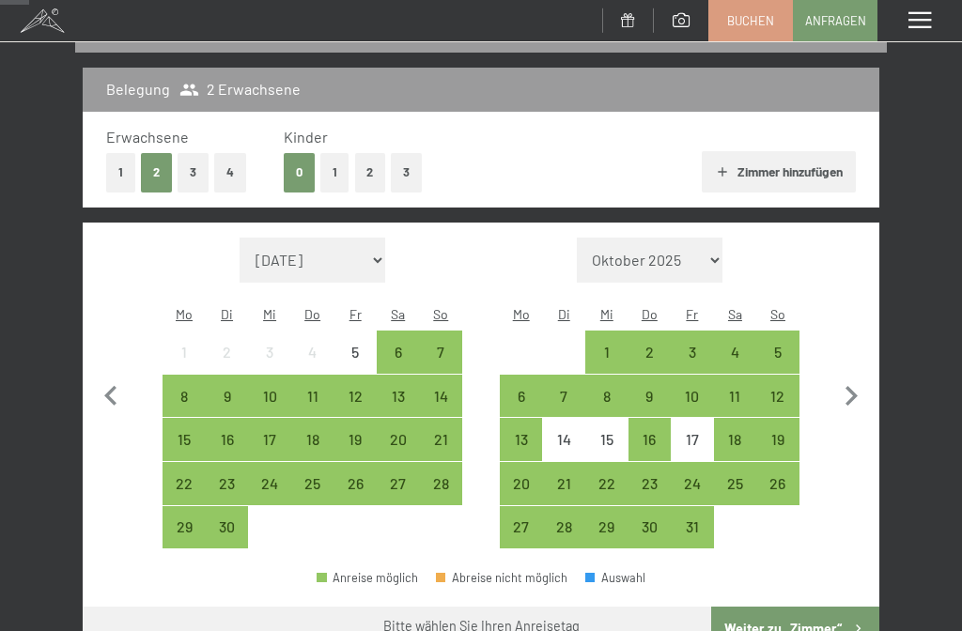
click at [319, 432] on div "18" at bounding box center [312, 451] width 39 height 39
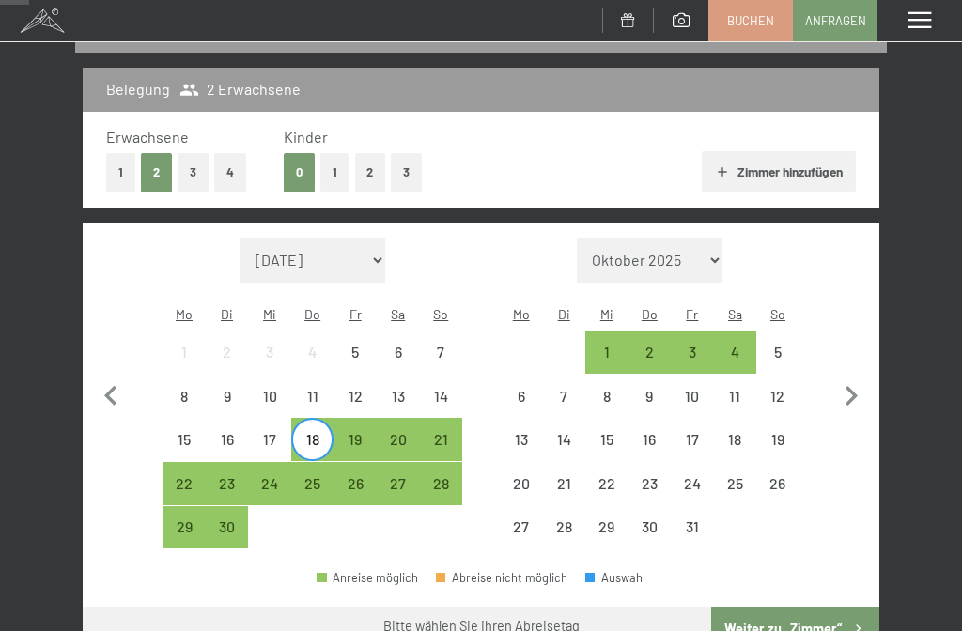
click at [237, 476] on div "23" at bounding box center [227, 495] width 39 height 39
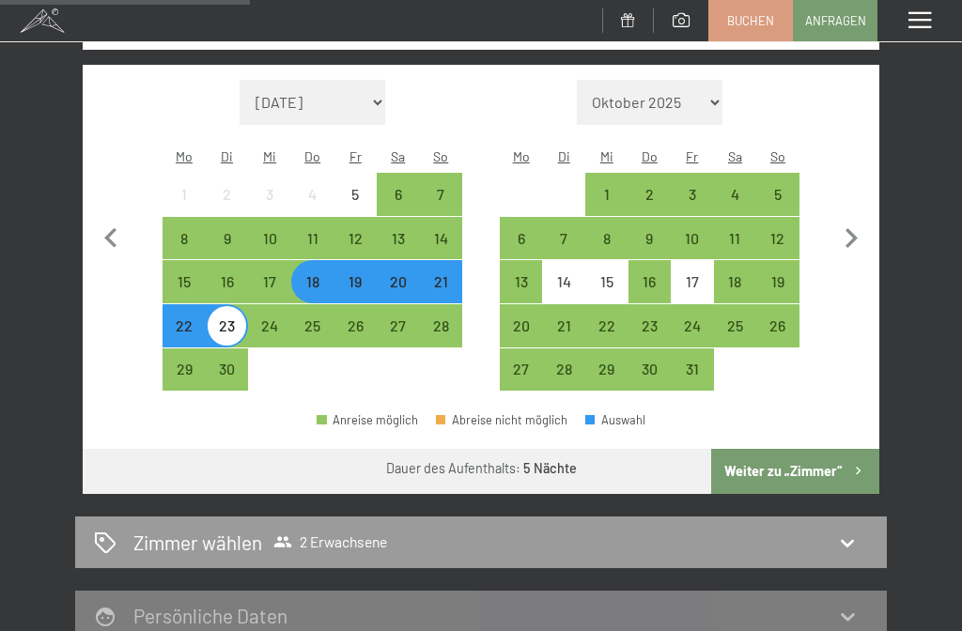
scroll to position [421, 0]
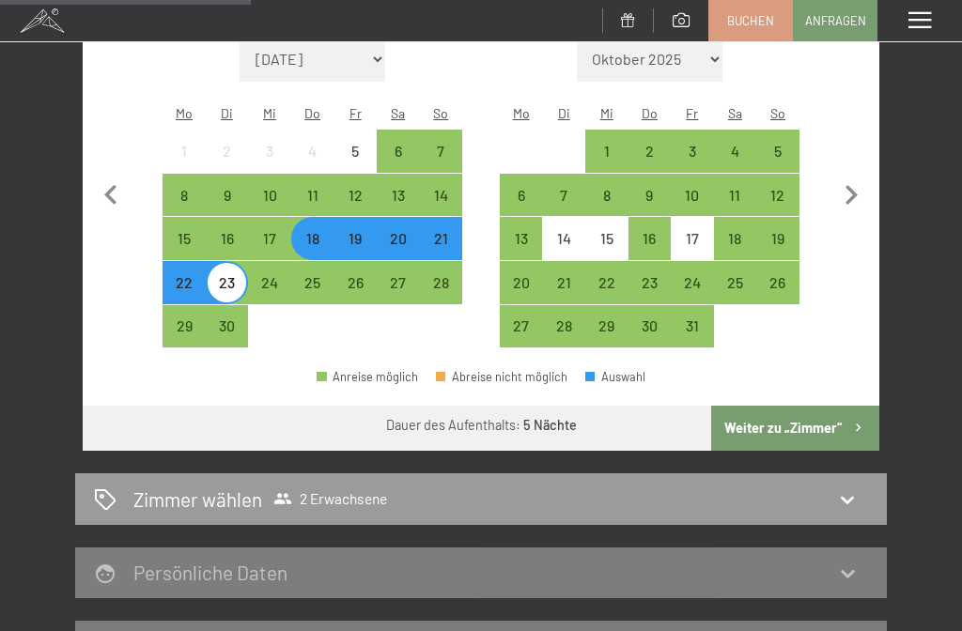
click at [807, 406] on button "Weiter zu „Zimmer“" at bounding box center [795, 428] width 168 height 45
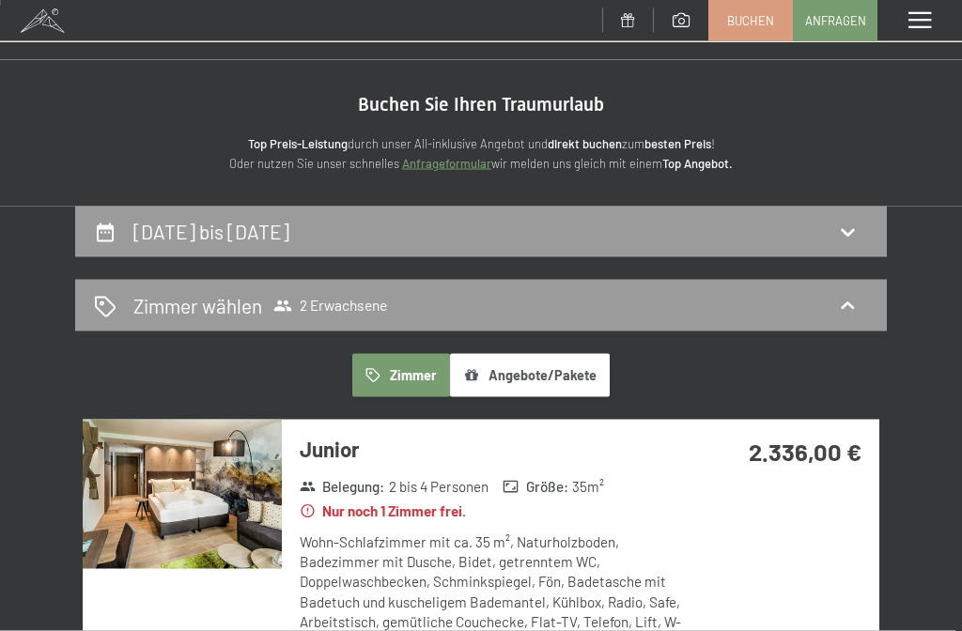
scroll to position [0, 0]
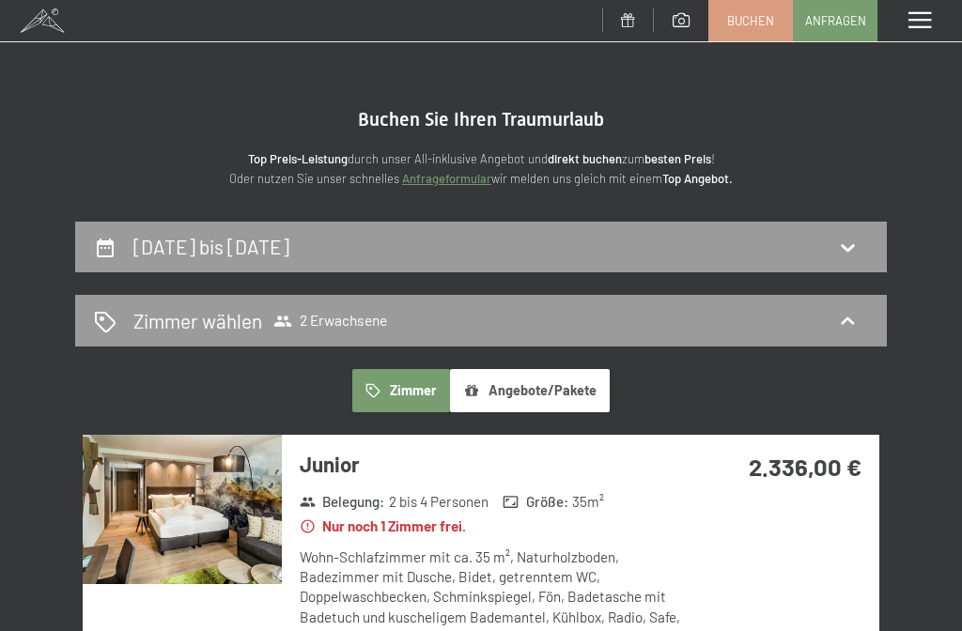
click at [522, 243] on div "18. September bis 23. September 2025" at bounding box center [481, 246] width 774 height 27
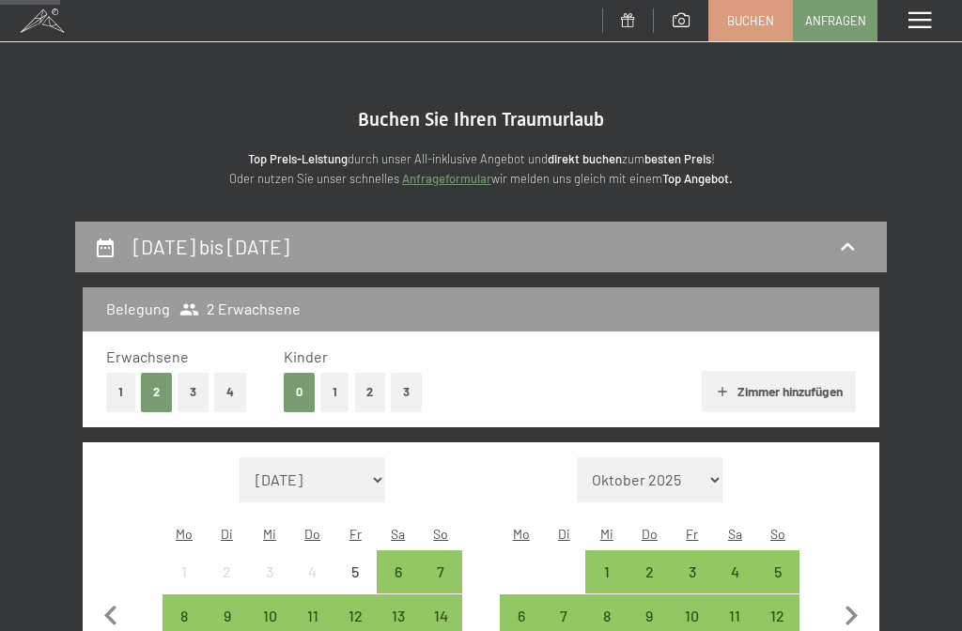
scroll to position [220, 0]
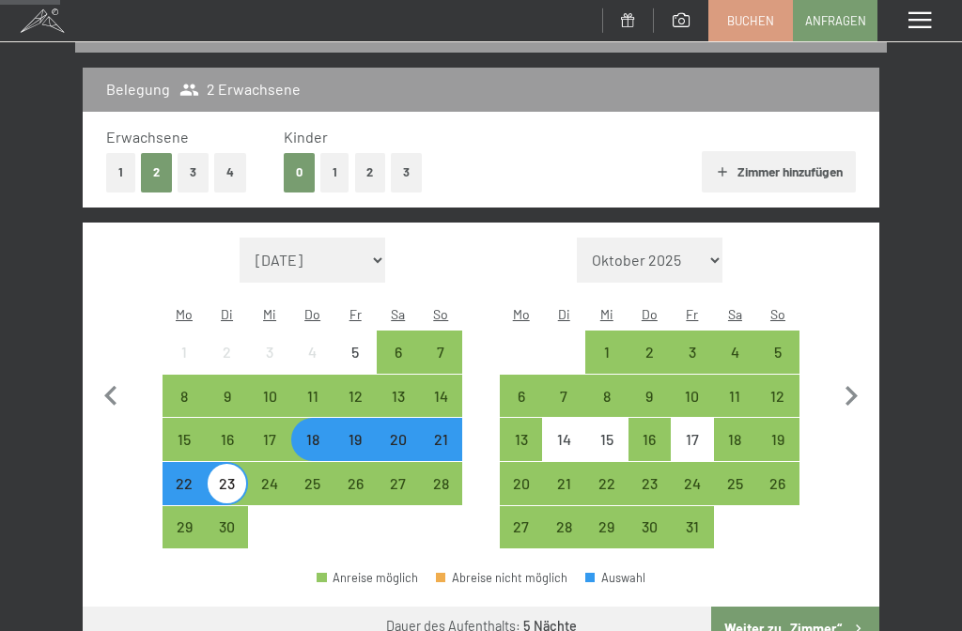
click at [406, 432] on div "20" at bounding box center [398, 451] width 39 height 39
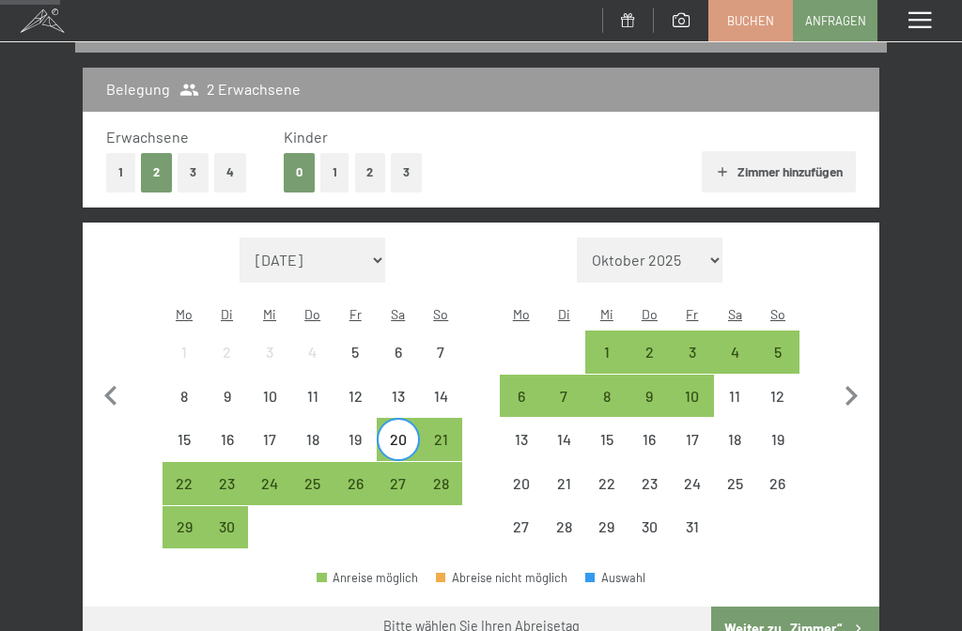
click at [322, 476] on div "25" at bounding box center [312, 495] width 39 height 39
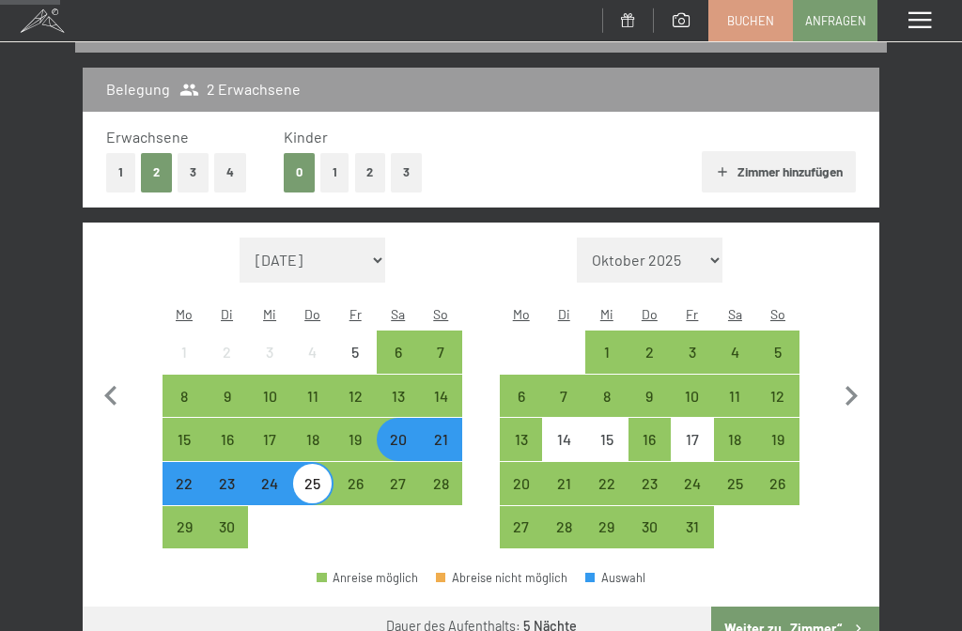
click at [808, 617] on button "Weiter zu „Zimmer“" at bounding box center [795, 629] width 168 height 45
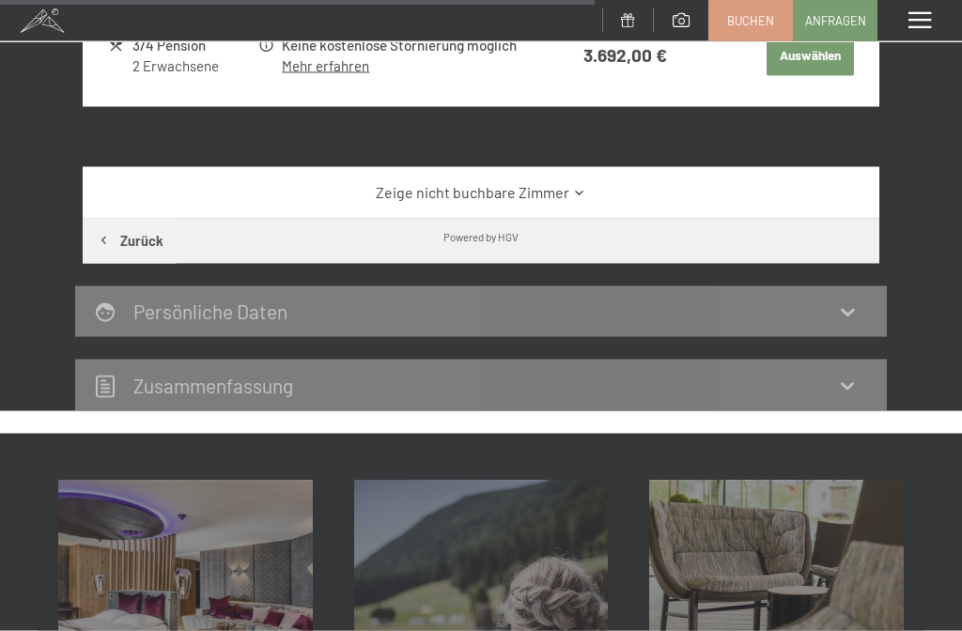
scroll to position [1509, 0]
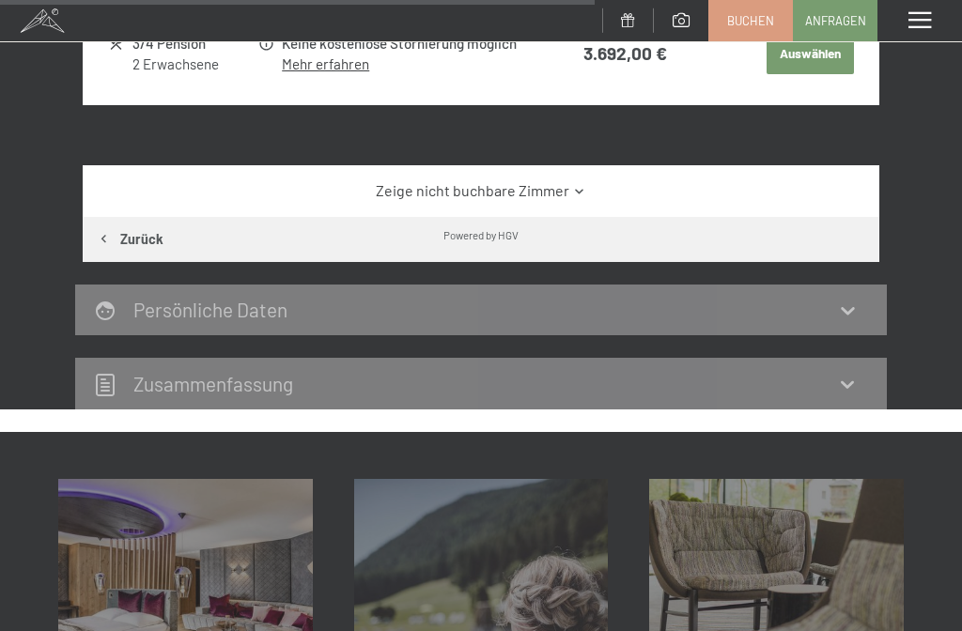
click at [585, 180] on link "Zeige nicht buchbare Zimmer" at bounding box center [480, 190] width 749 height 21
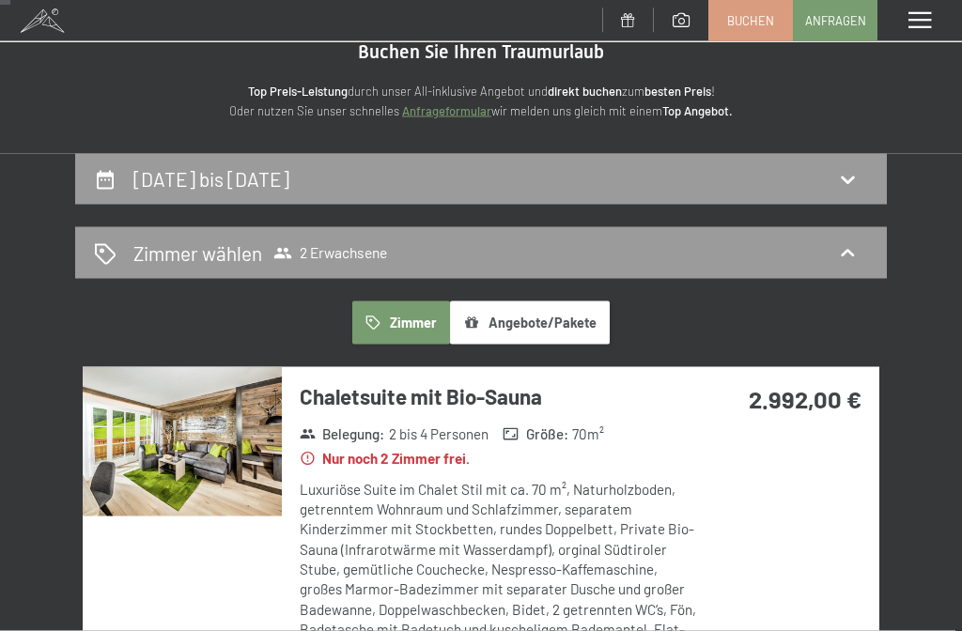
scroll to position [0, 0]
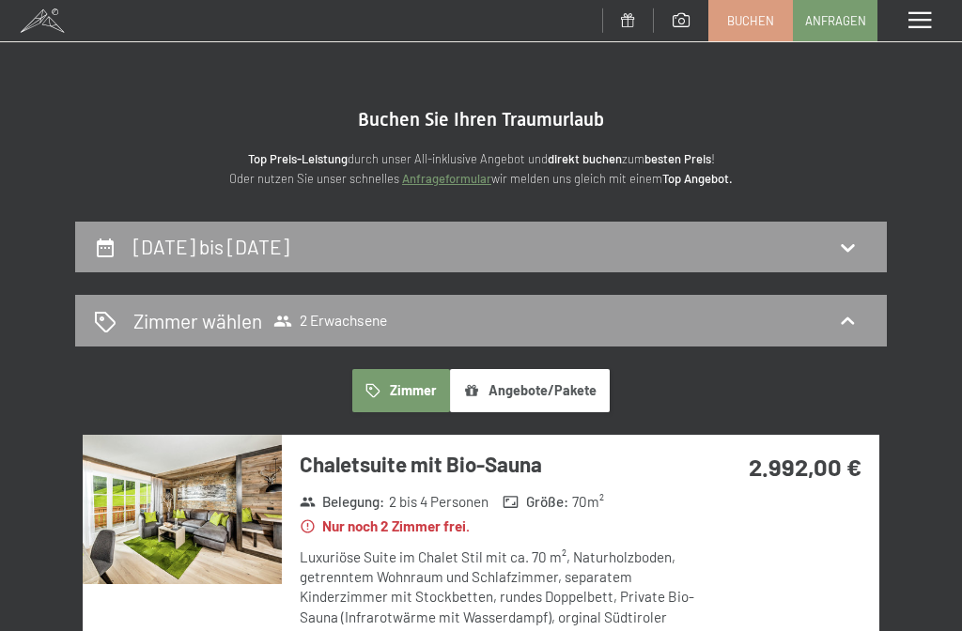
click at [922, 21] on span at bounding box center [919, 20] width 23 height 17
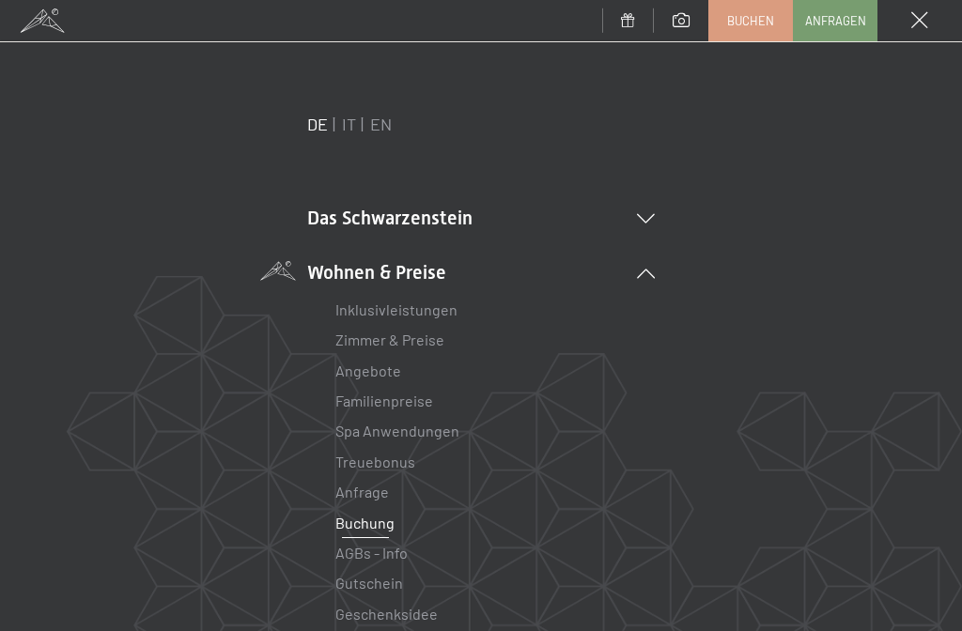
click at [372, 376] on link "Angebote" at bounding box center [368, 371] width 66 height 18
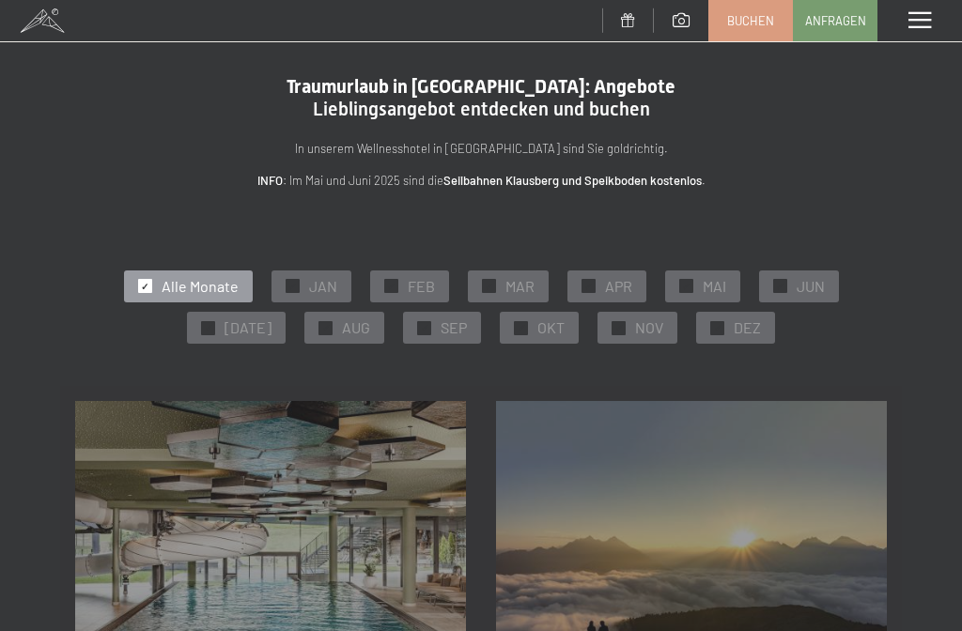
click at [450, 329] on span "SEP" at bounding box center [454, 327] width 26 height 21
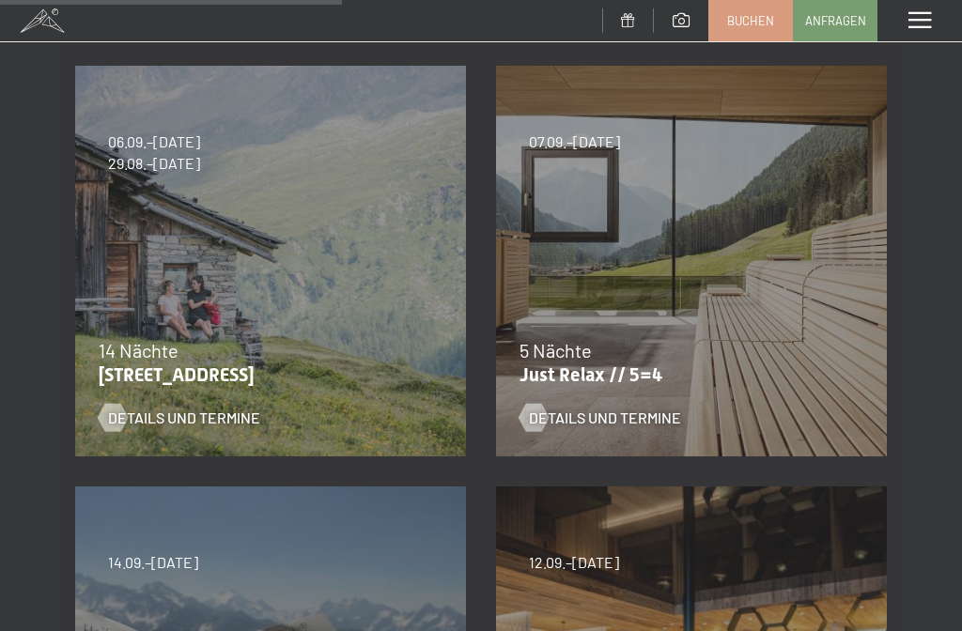
scroll to position [755, 0]
click at [594, 421] on span "Details und Termine" at bounding box center [605, 419] width 152 height 21
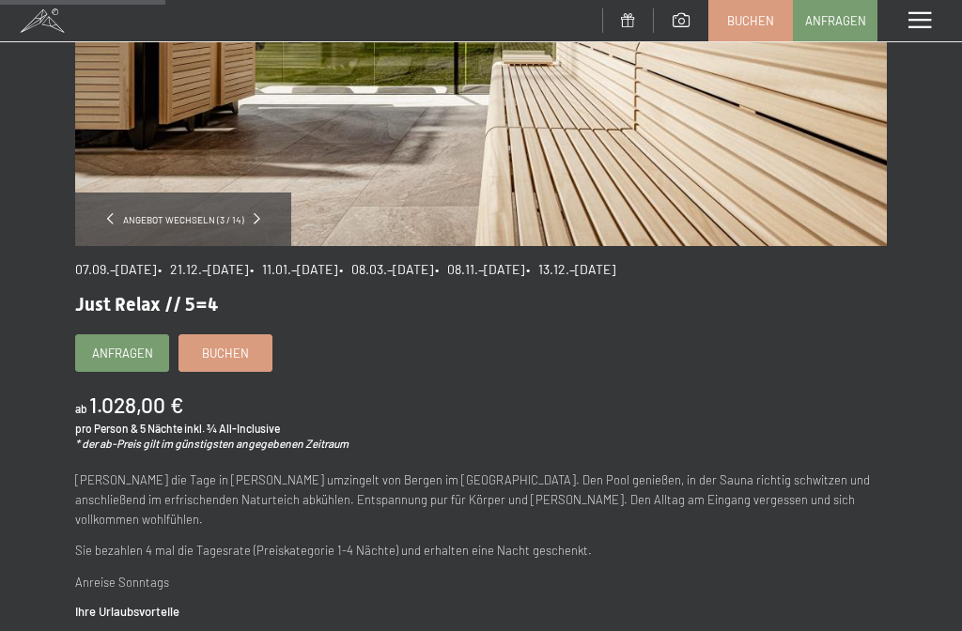
scroll to position [333, 0]
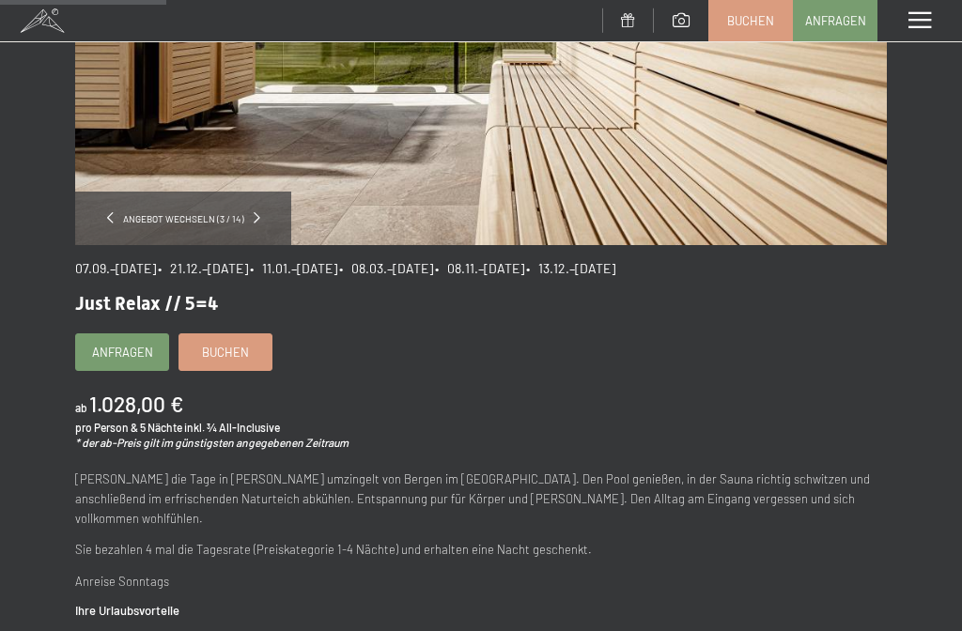
click at [137, 270] on span "07.09.–[DATE]" at bounding box center [115, 268] width 81 height 16
click at [235, 344] on span "Buchen" at bounding box center [225, 352] width 47 height 17
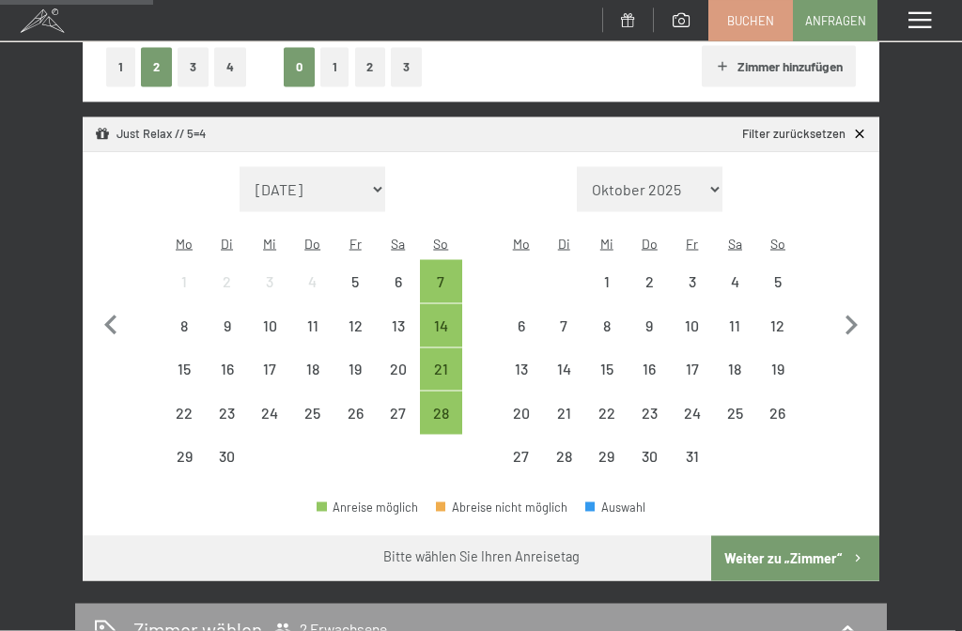
scroll to position [326, 0]
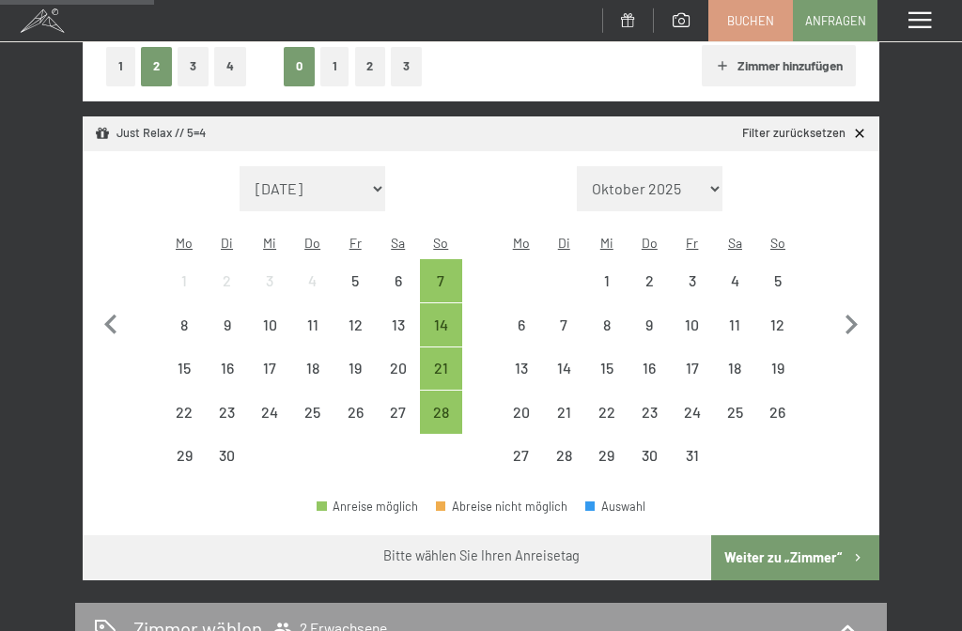
click at [439, 361] on div "21" at bounding box center [441, 380] width 39 height 39
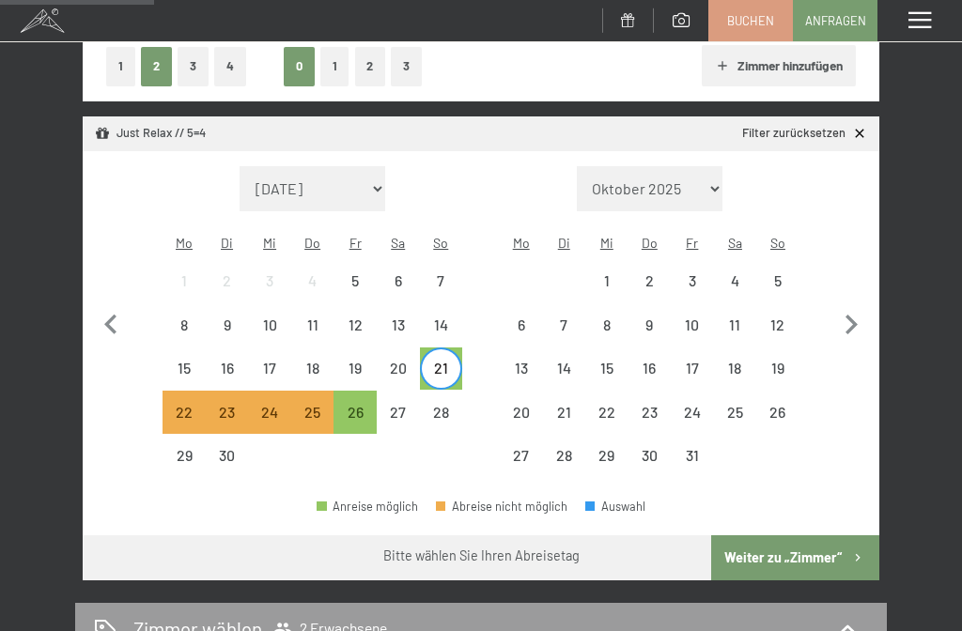
click at [806, 547] on button "Weiter zu „Zimmer“" at bounding box center [795, 557] width 168 height 45
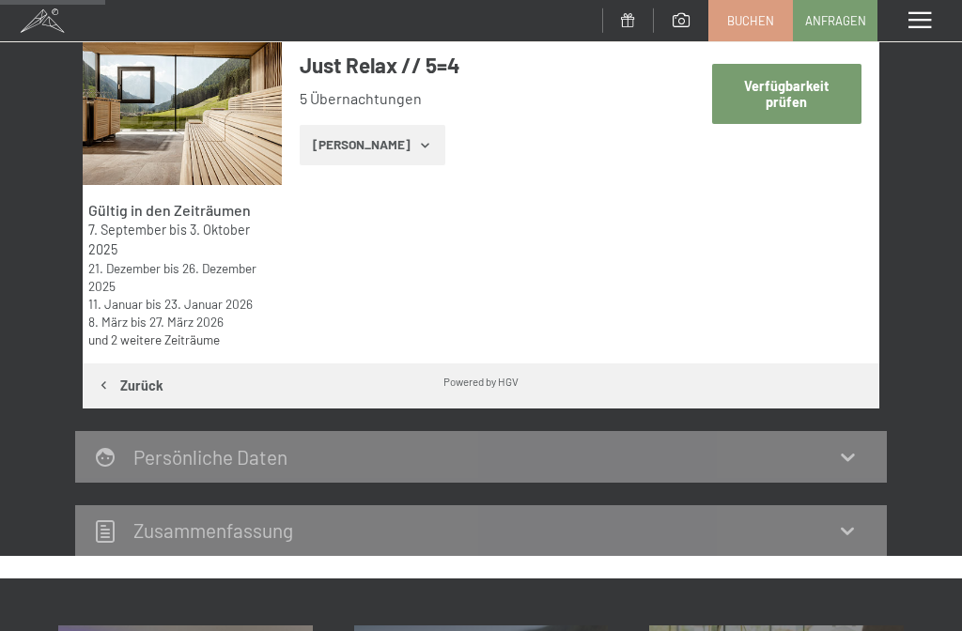
scroll to position [220, 0]
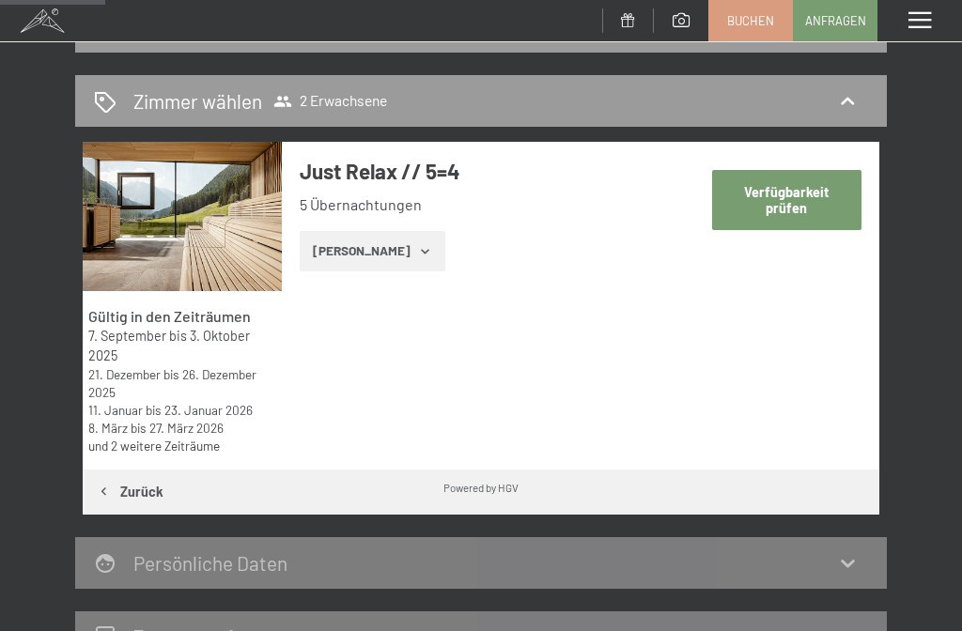
click at [382, 244] on button "Zeige Zimmer" at bounding box center [373, 251] width 146 height 41
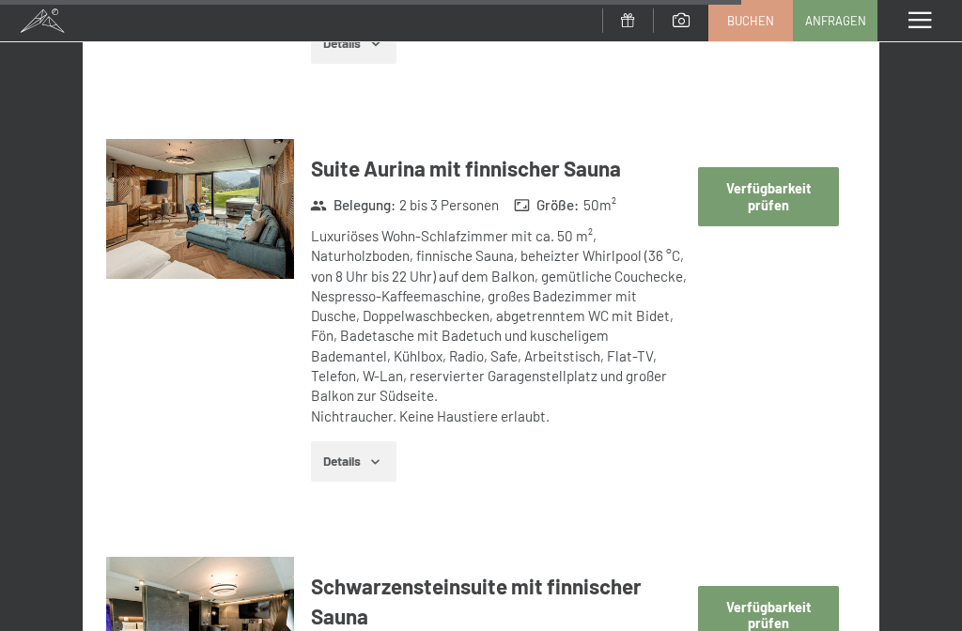
scroll to position [5212, 0]
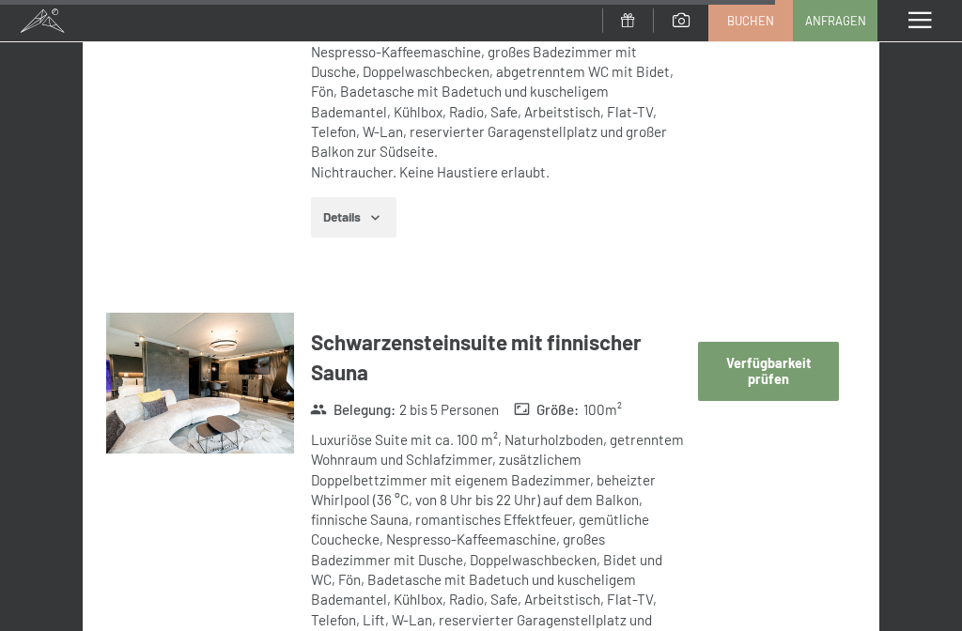
click at [793, 342] on button "Verfügbarkeit prüfen" at bounding box center [768, 371] width 140 height 59
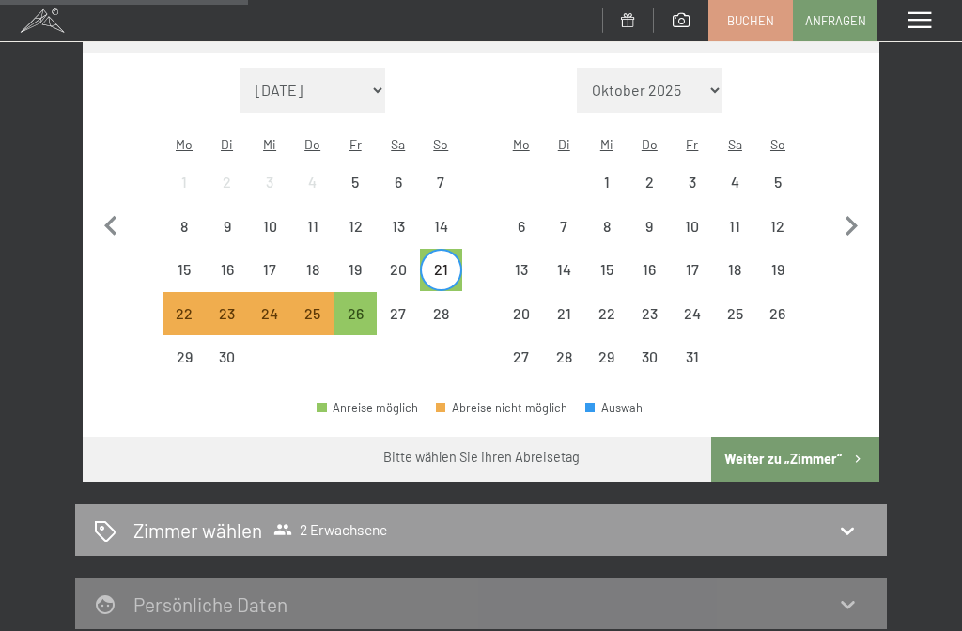
scroll to position [423, 0]
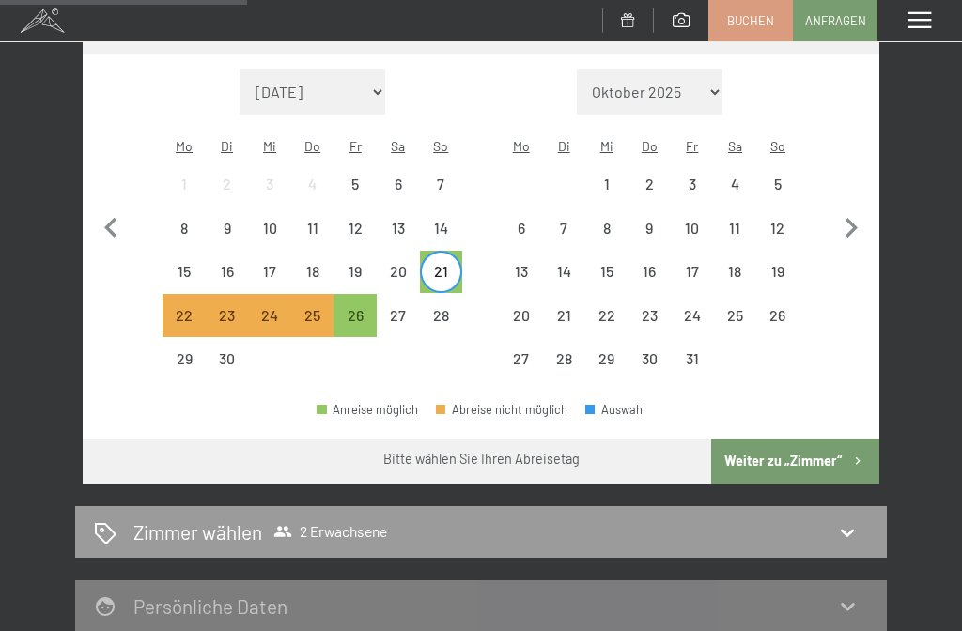
click at [808, 444] on button "Weiter zu „Zimmer“" at bounding box center [795, 461] width 168 height 45
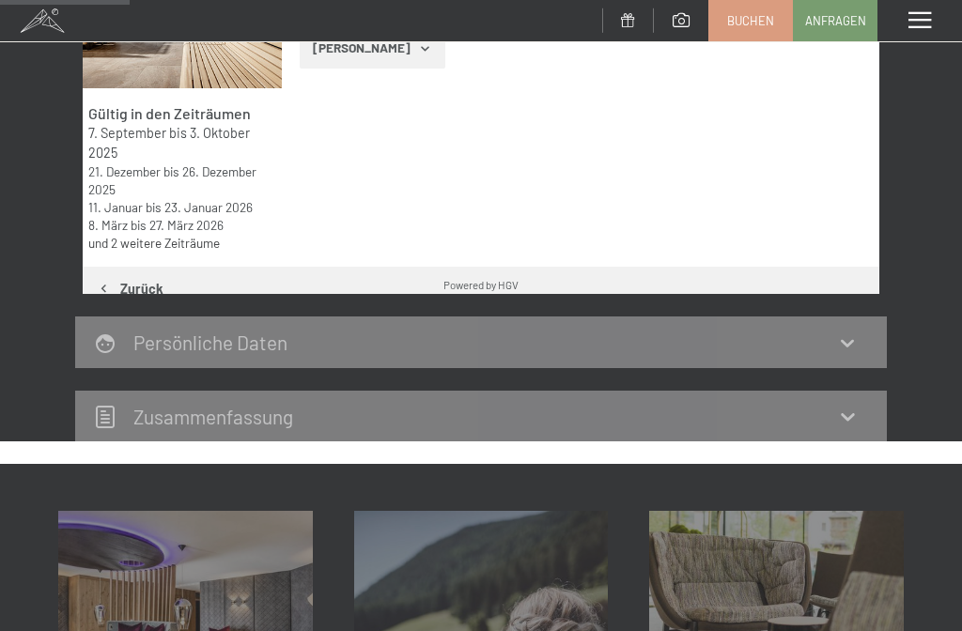
scroll to position [220, 0]
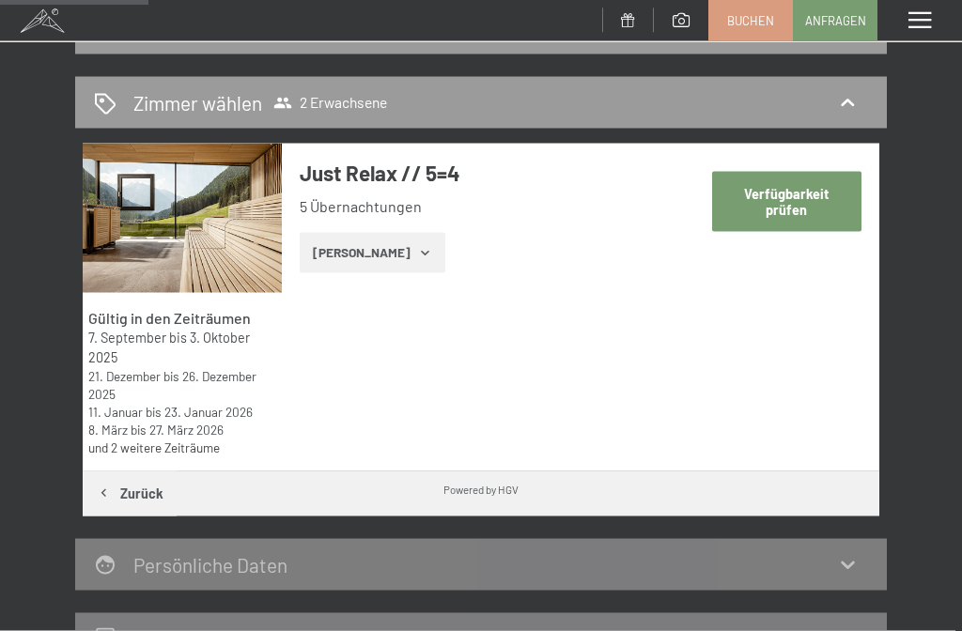
click at [804, 205] on button "Verfügbarkeit prüfen" at bounding box center [786, 201] width 149 height 59
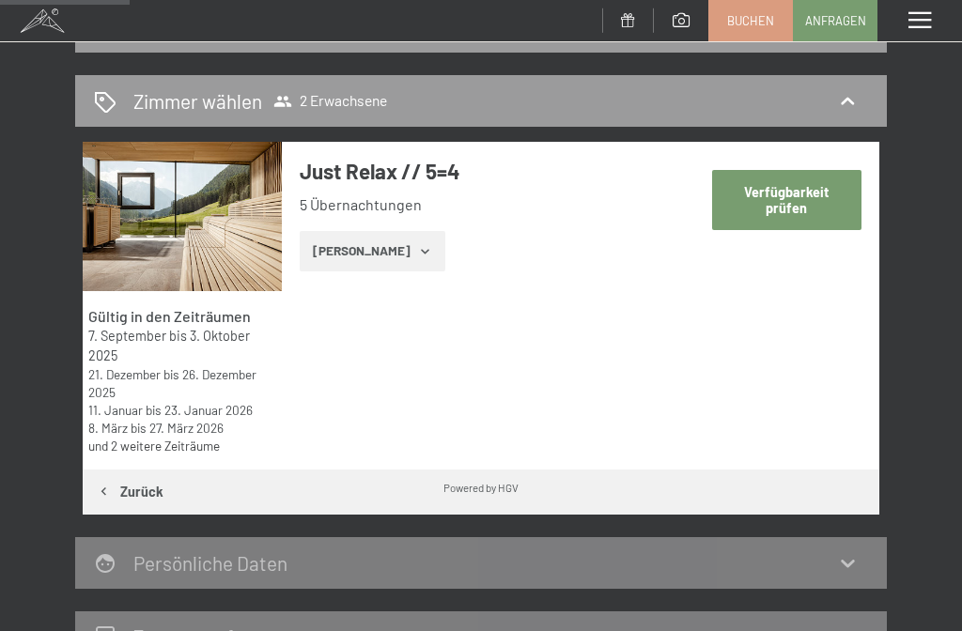
click at [363, 245] on button "Zeige Zimmer" at bounding box center [373, 251] width 146 height 41
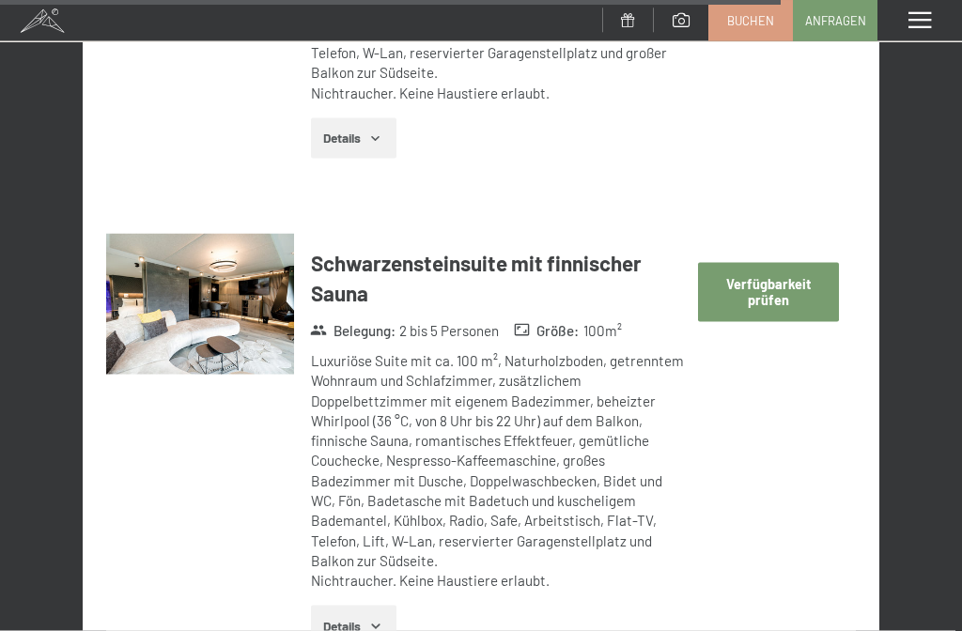
scroll to position [5446, 0]
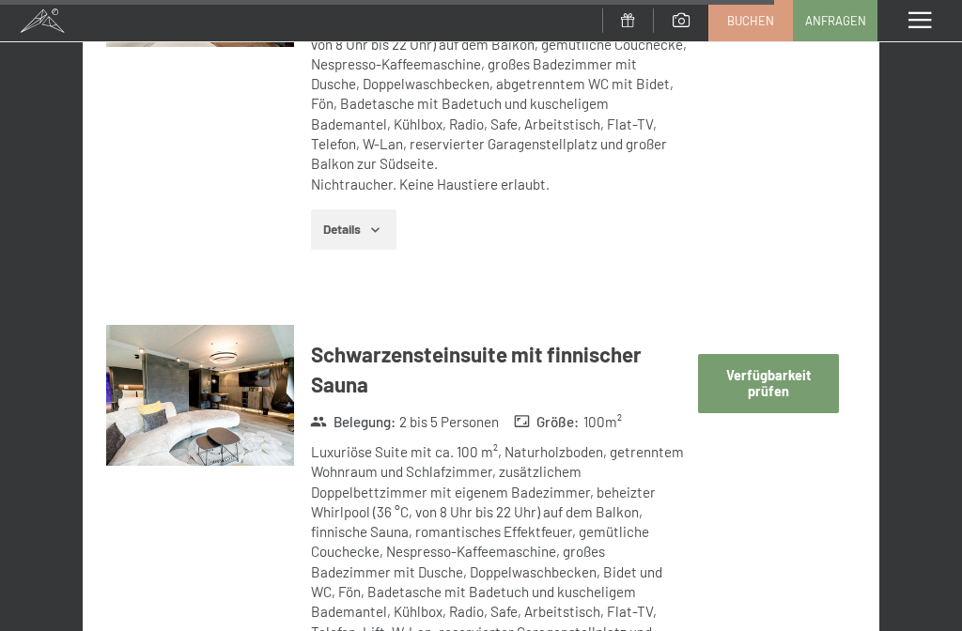
click at [782, 354] on button "Verfügbarkeit prüfen" at bounding box center [768, 383] width 140 height 59
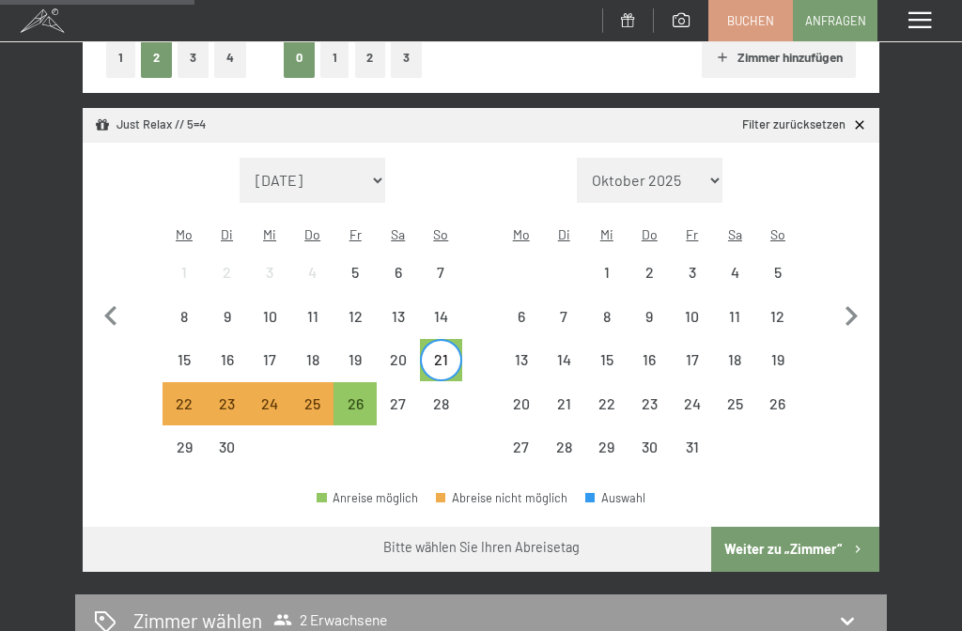
scroll to position [333, 0]
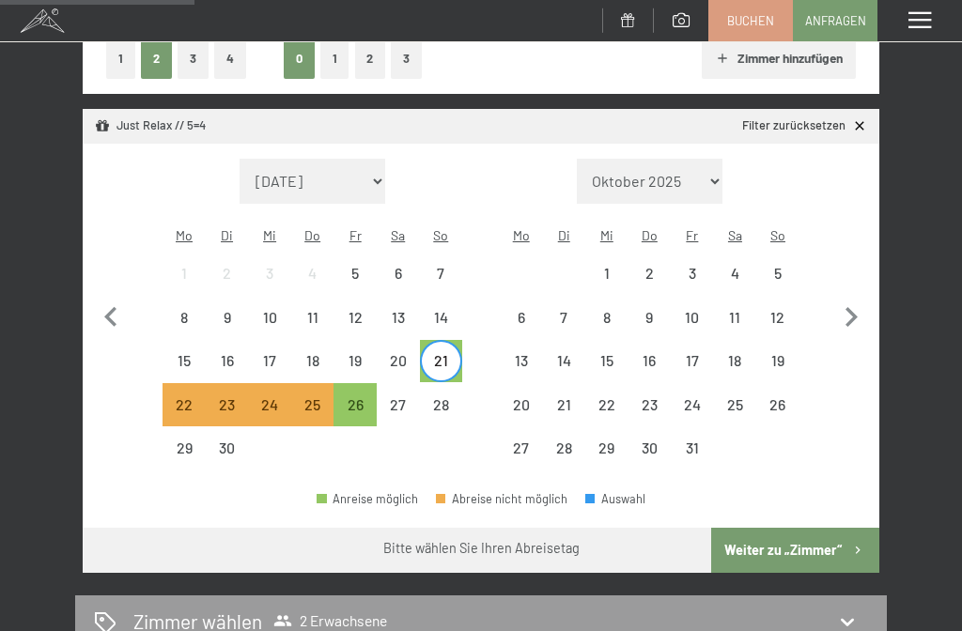
click at [798, 536] on button "Weiter zu „Zimmer“" at bounding box center [795, 550] width 168 height 45
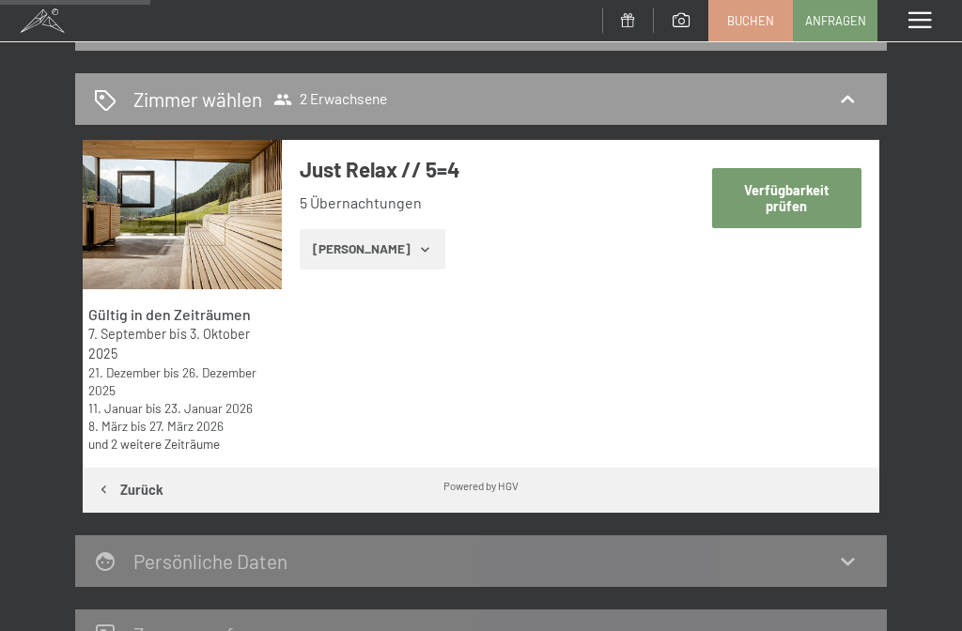
scroll to position [225, 0]
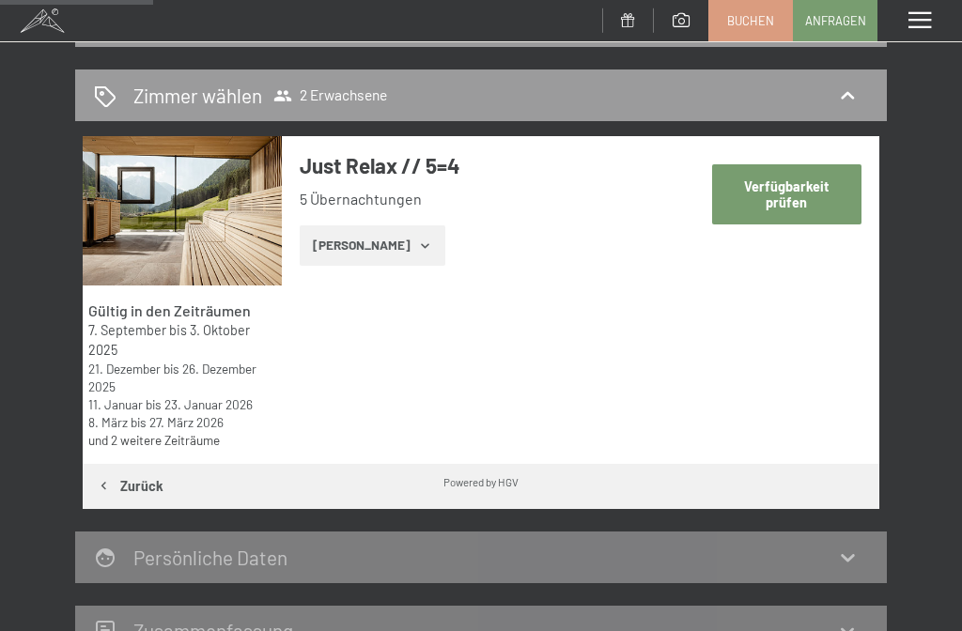
click at [370, 242] on button "Zeige Zimmer" at bounding box center [373, 245] width 146 height 41
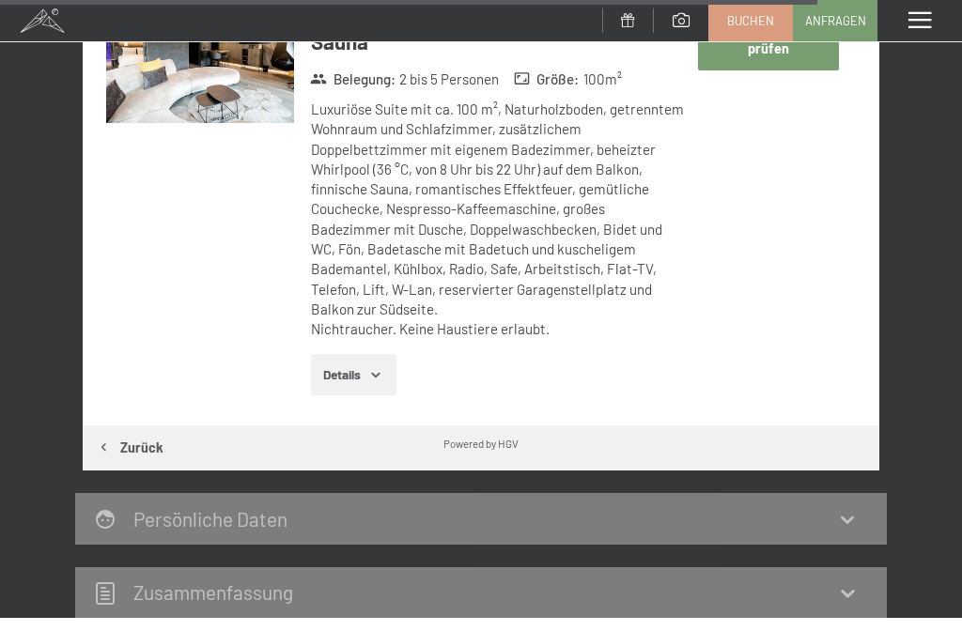
scroll to position [5804, 0]
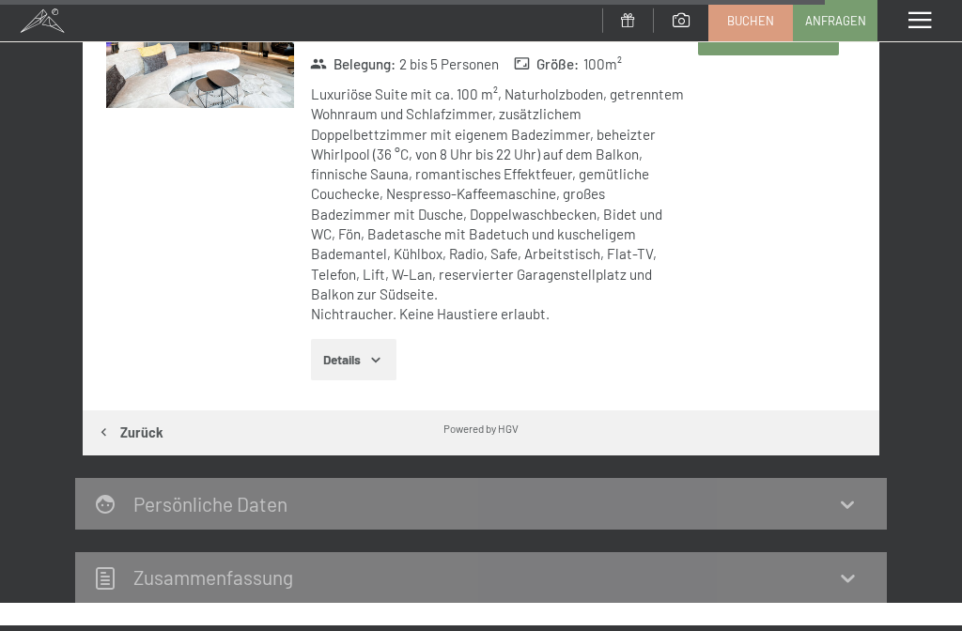
click at [838, 493] on icon at bounding box center [847, 504] width 23 height 23
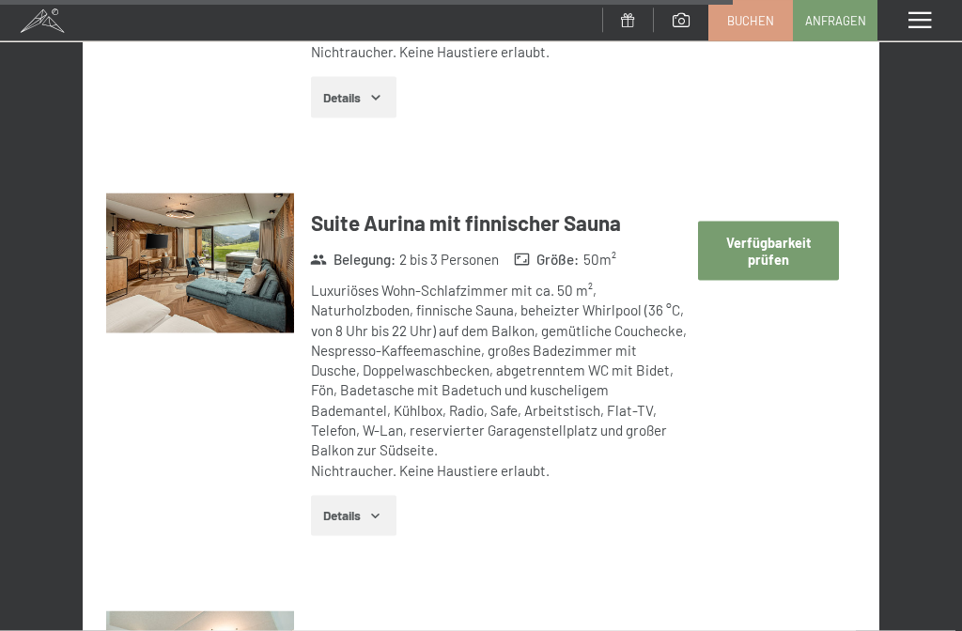
scroll to position [5166, 0]
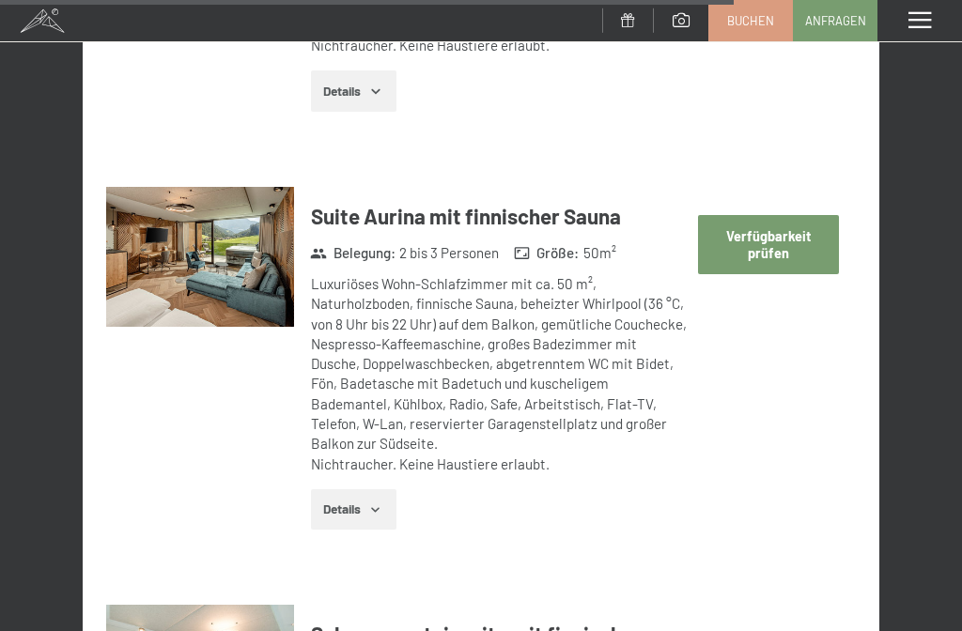
click at [763, 21] on span "Buchen" at bounding box center [750, 20] width 47 height 17
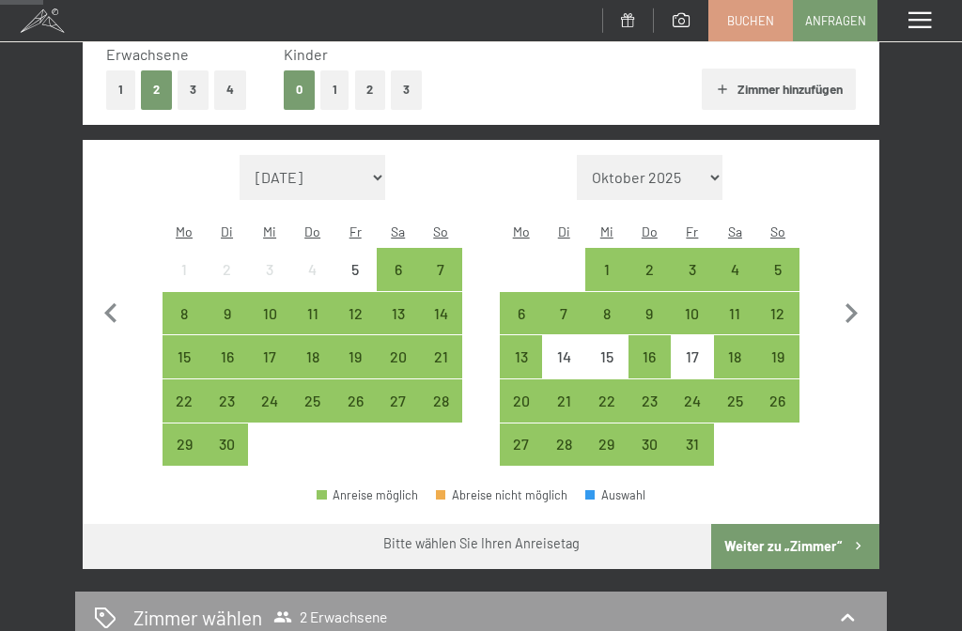
scroll to position [304, 0]
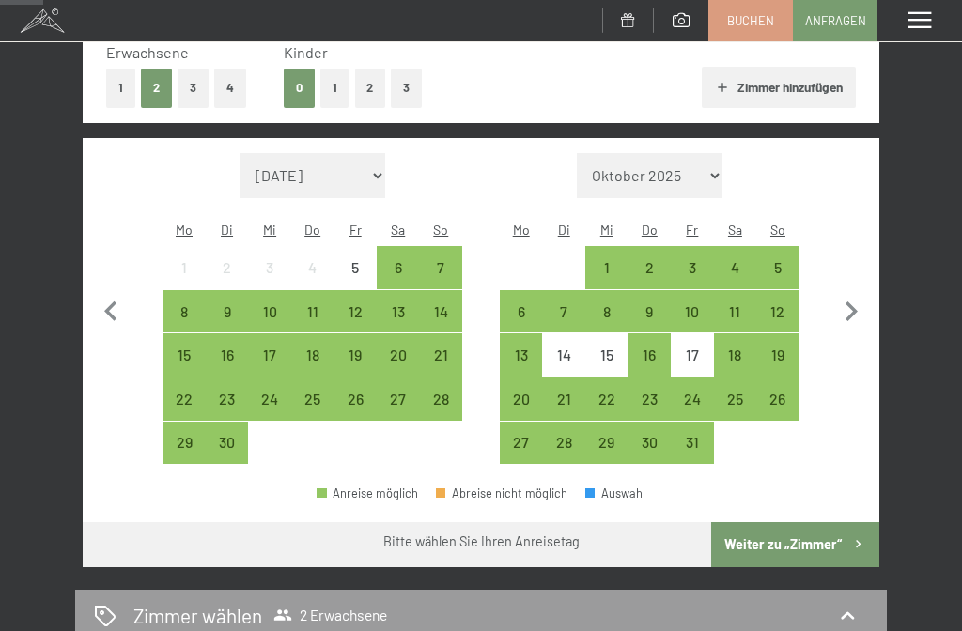
click at [448, 348] on div "21" at bounding box center [441, 367] width 39 height 39
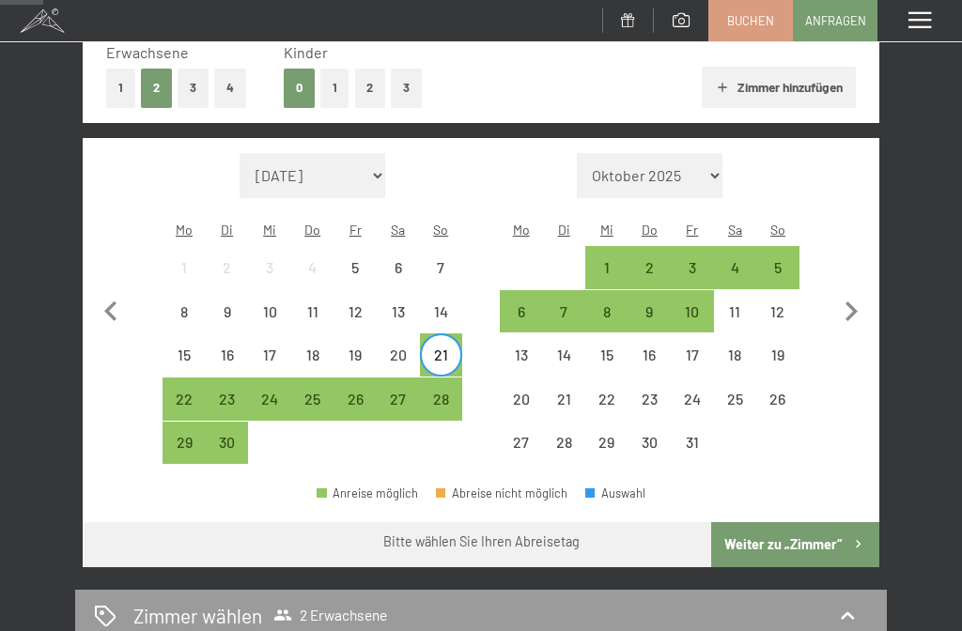
click at [362, 392] on div "26" at bounding box center [354, 411] width 39 height 39
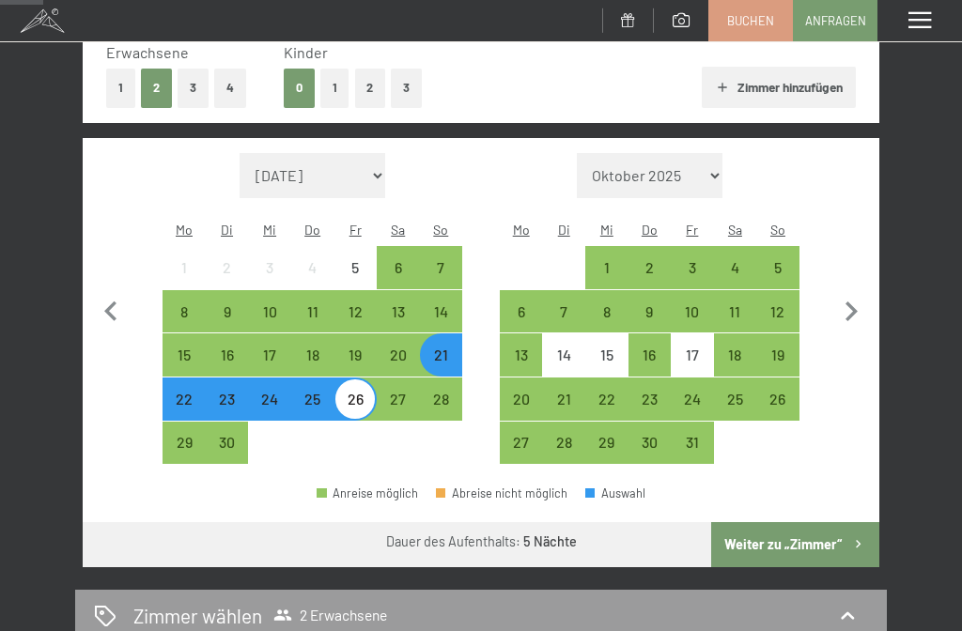
click at [826, 522] on button "Weiter zu „Zimmer“" at bounding box center [795, 544] width 168 height 45
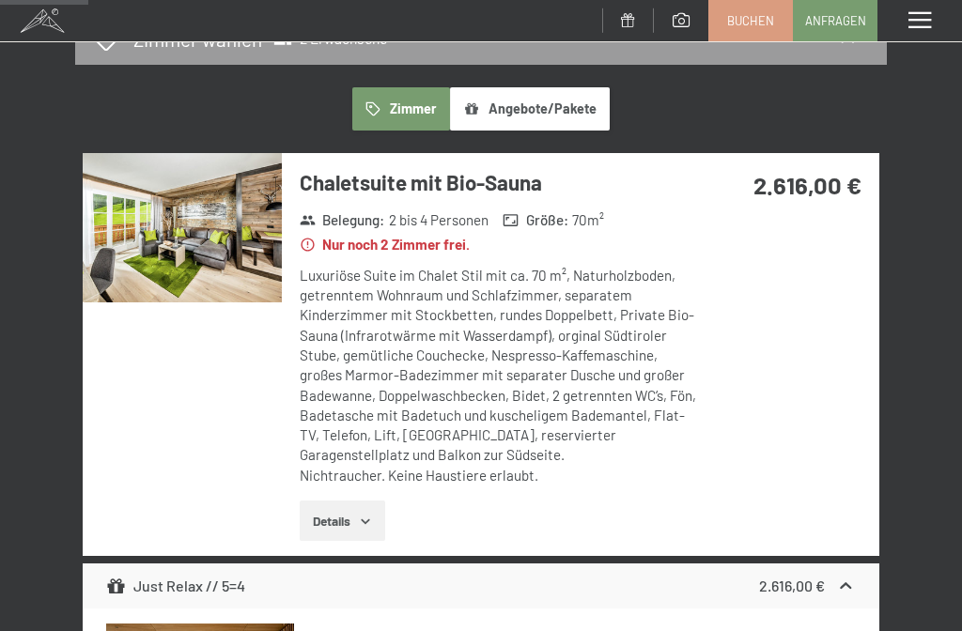
scroll to position [284, 0]
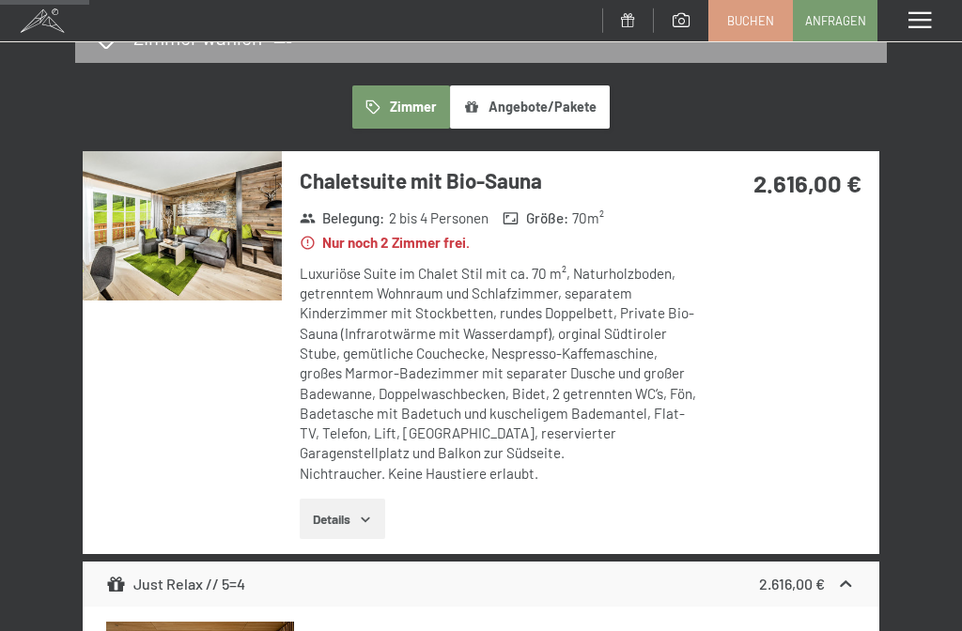
click at [370, 518] on icon "button" at bounding box center [365, 519] width 15 height 15
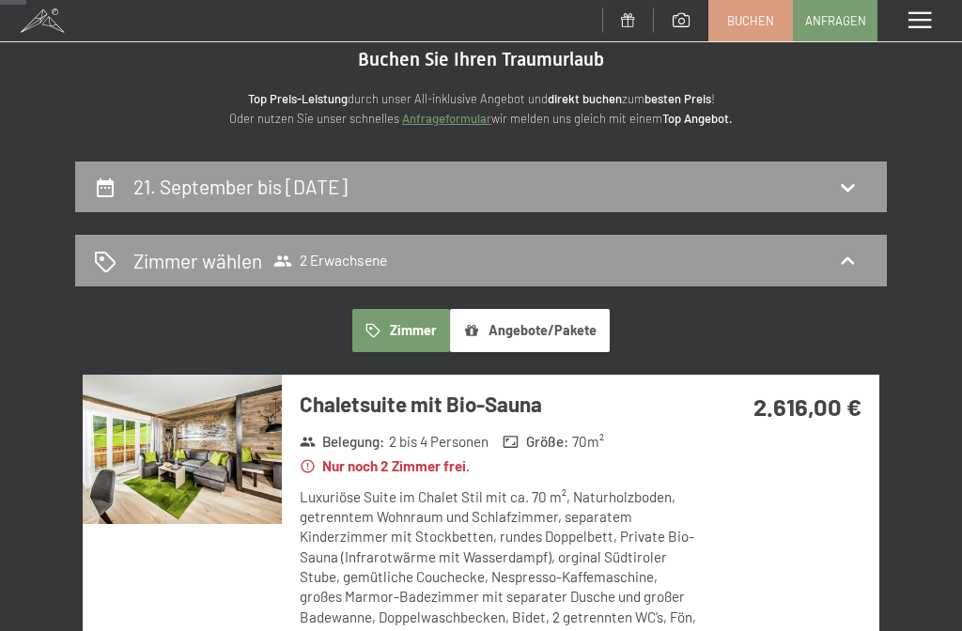
scroll to position [0, 0]
